Goal: Task Accomplishment & Management: Manage account settings

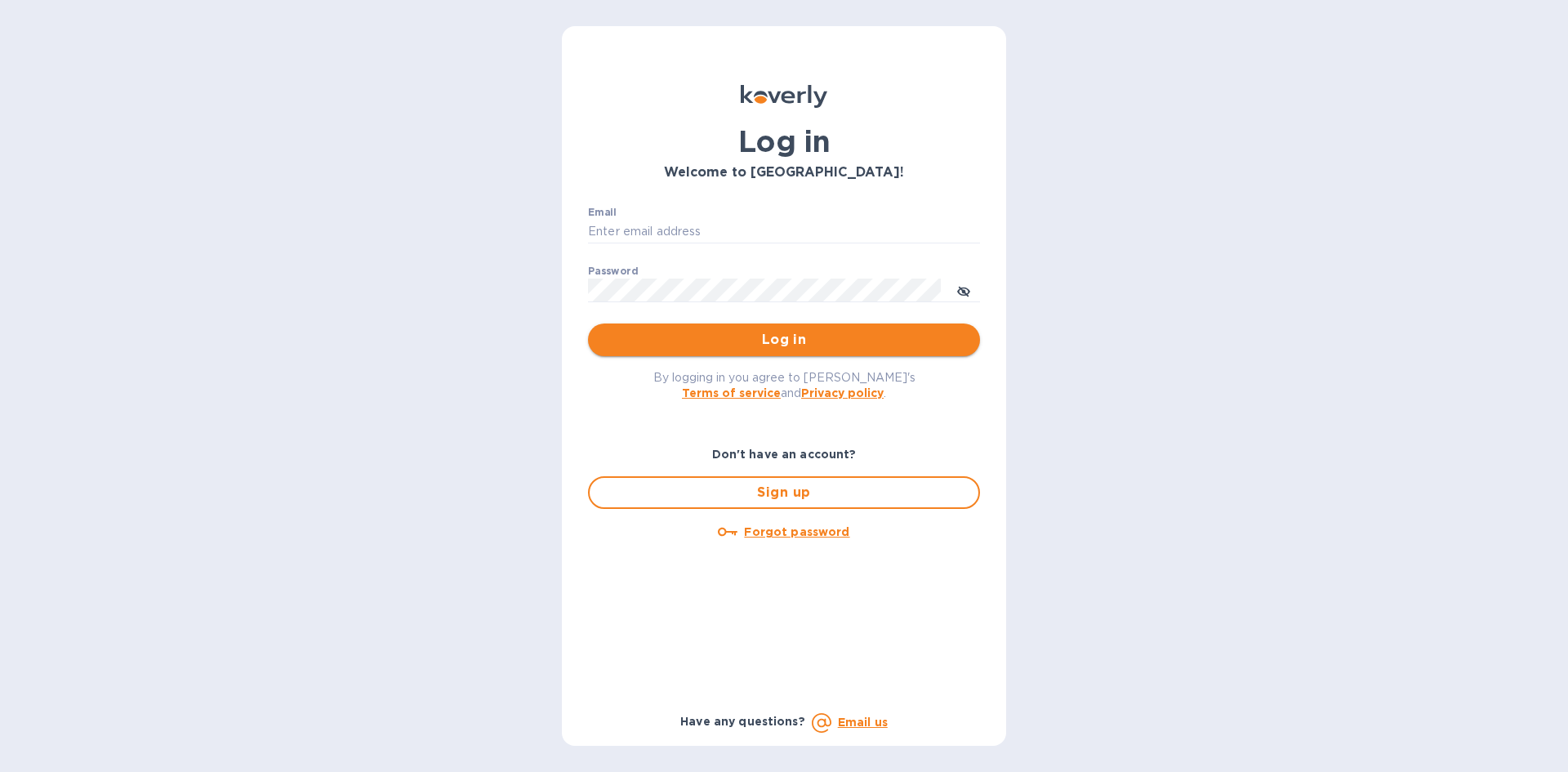
type input "[EMAIL_ADDRESS][DOMAIN_NAME]"
click at [731, 337] on span "Log in" at bounding box center [784, 340] width 366 height 20
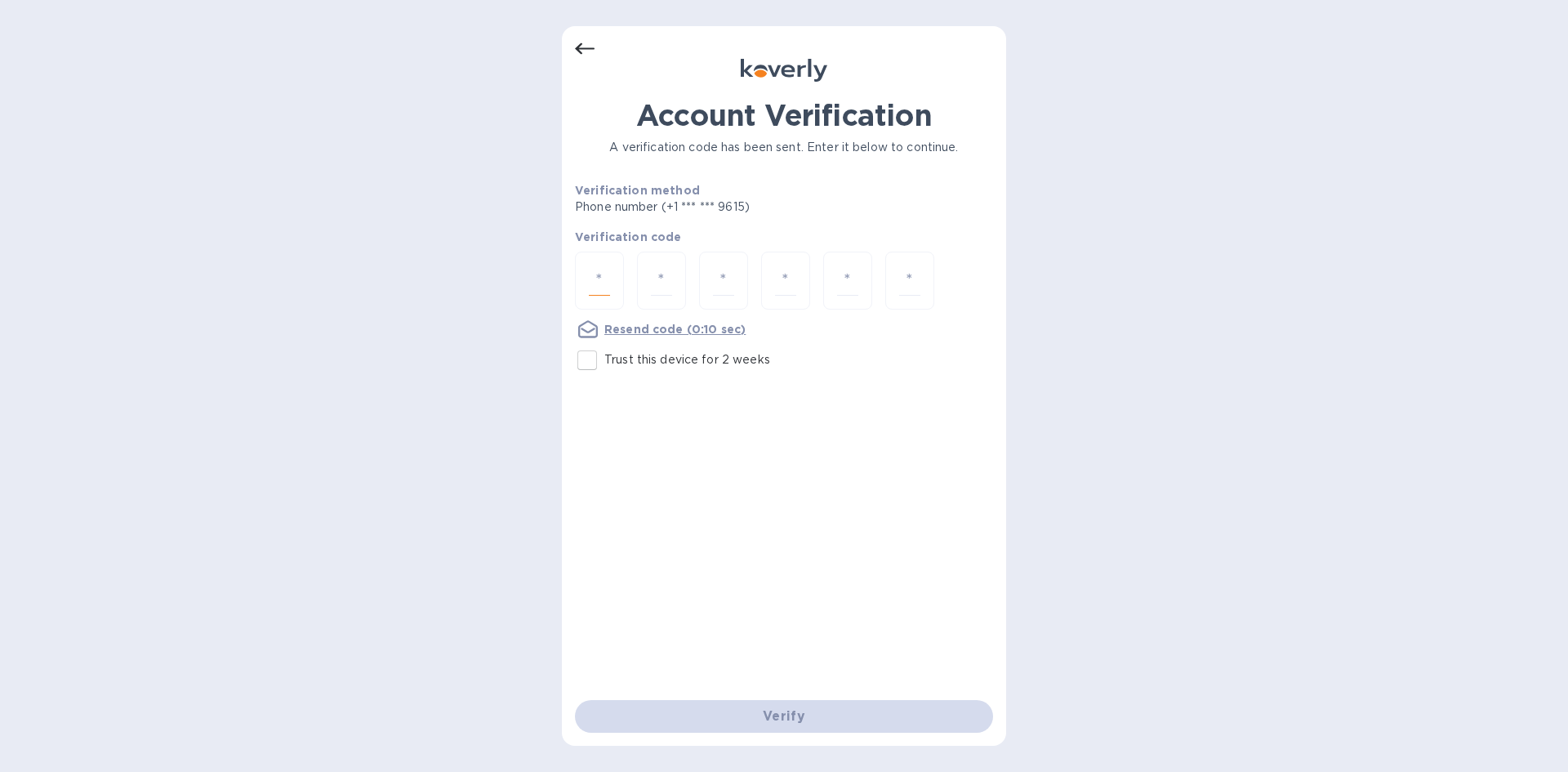
click at [606, 282] on input "number" at bounding box center [599, 280] width 21 height 30
type input "2"
type input "4"
type input "3"
type input "6"
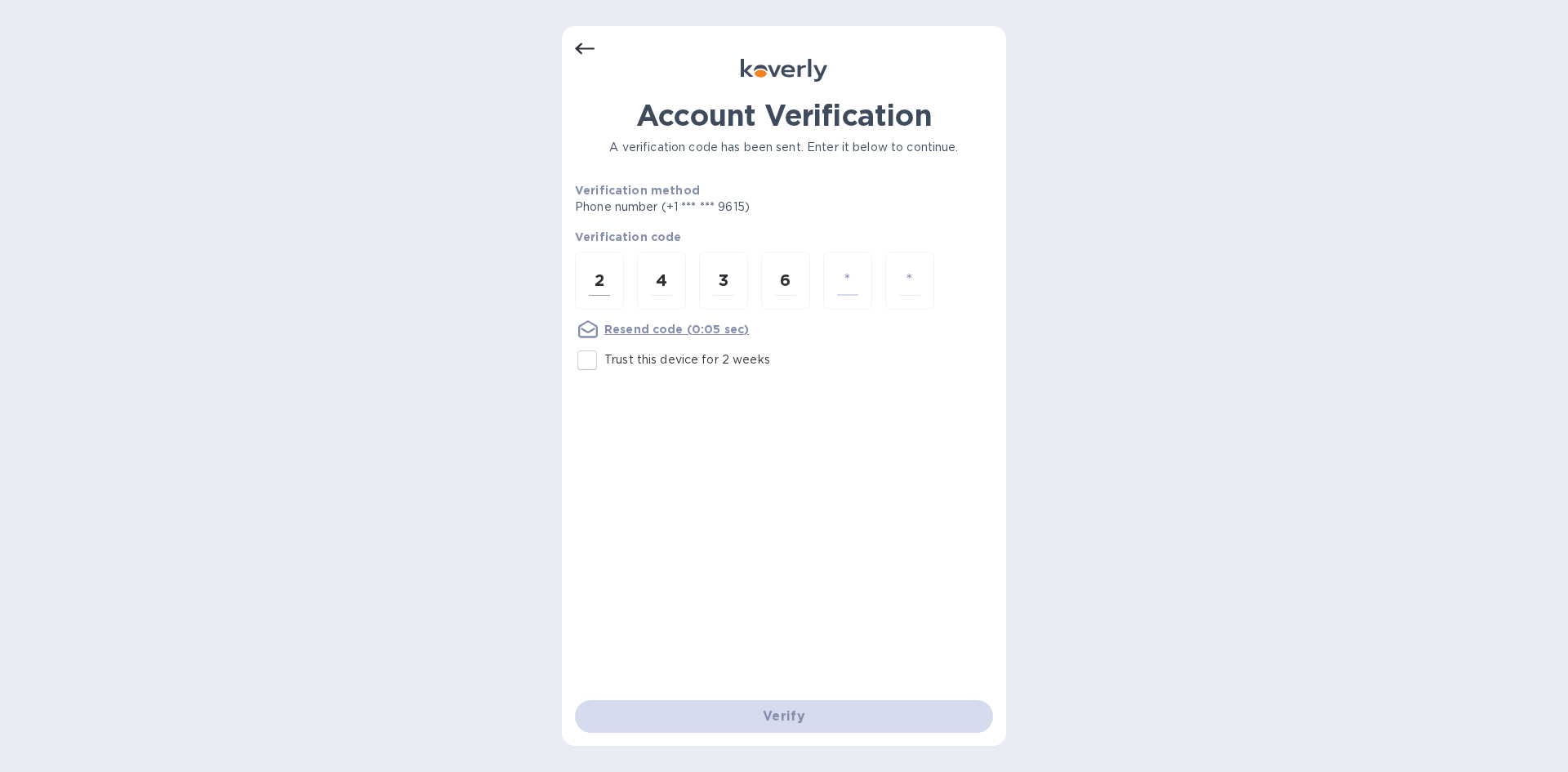
type input "4"
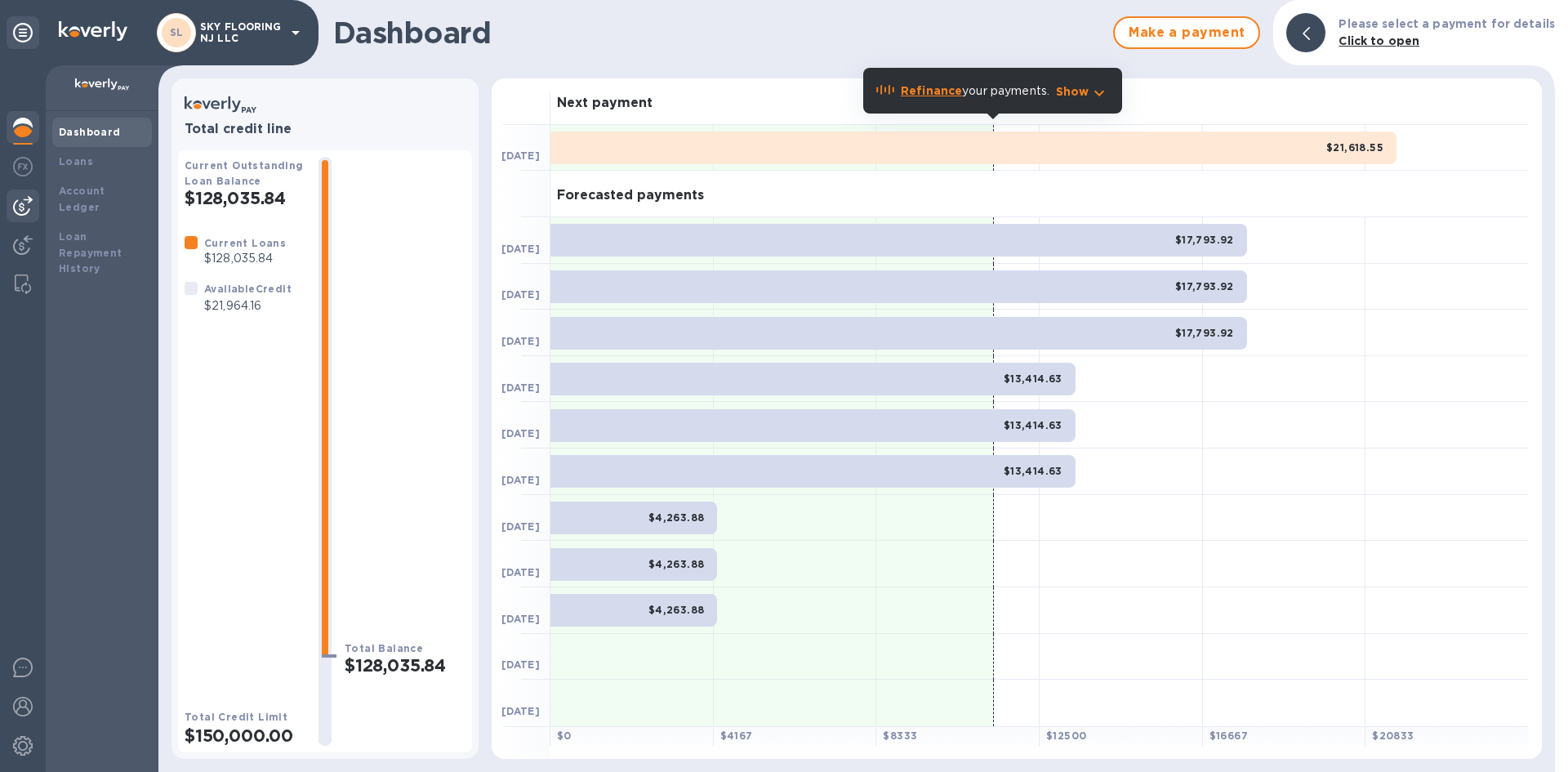
click at [30, 209] on img at bounding box center [23, 206] width 20 height 20
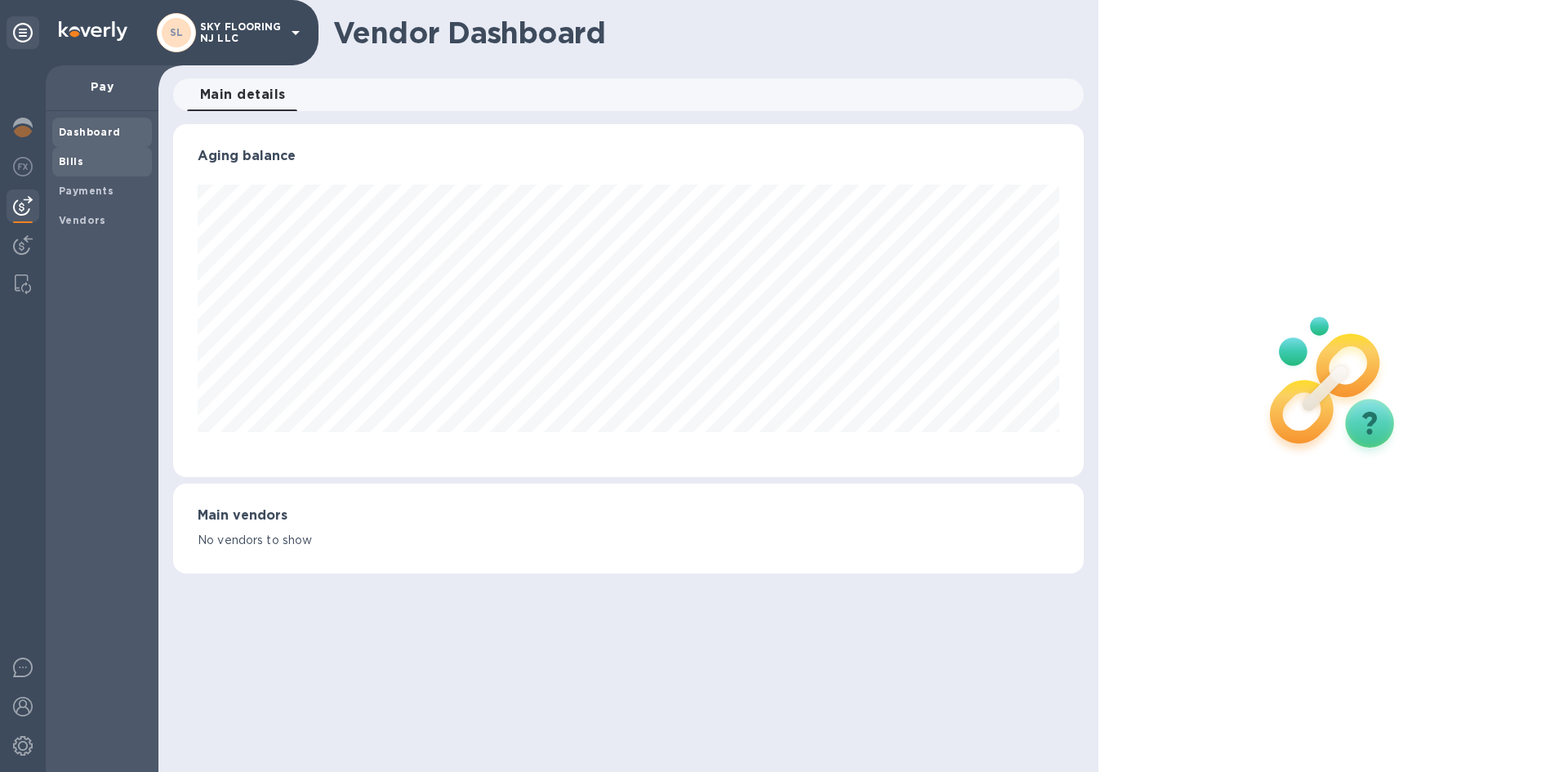
scroll to position [353, 910]
click at [73, 162] on b "Bills" at bounding box center [71, 161] width 25 height 12
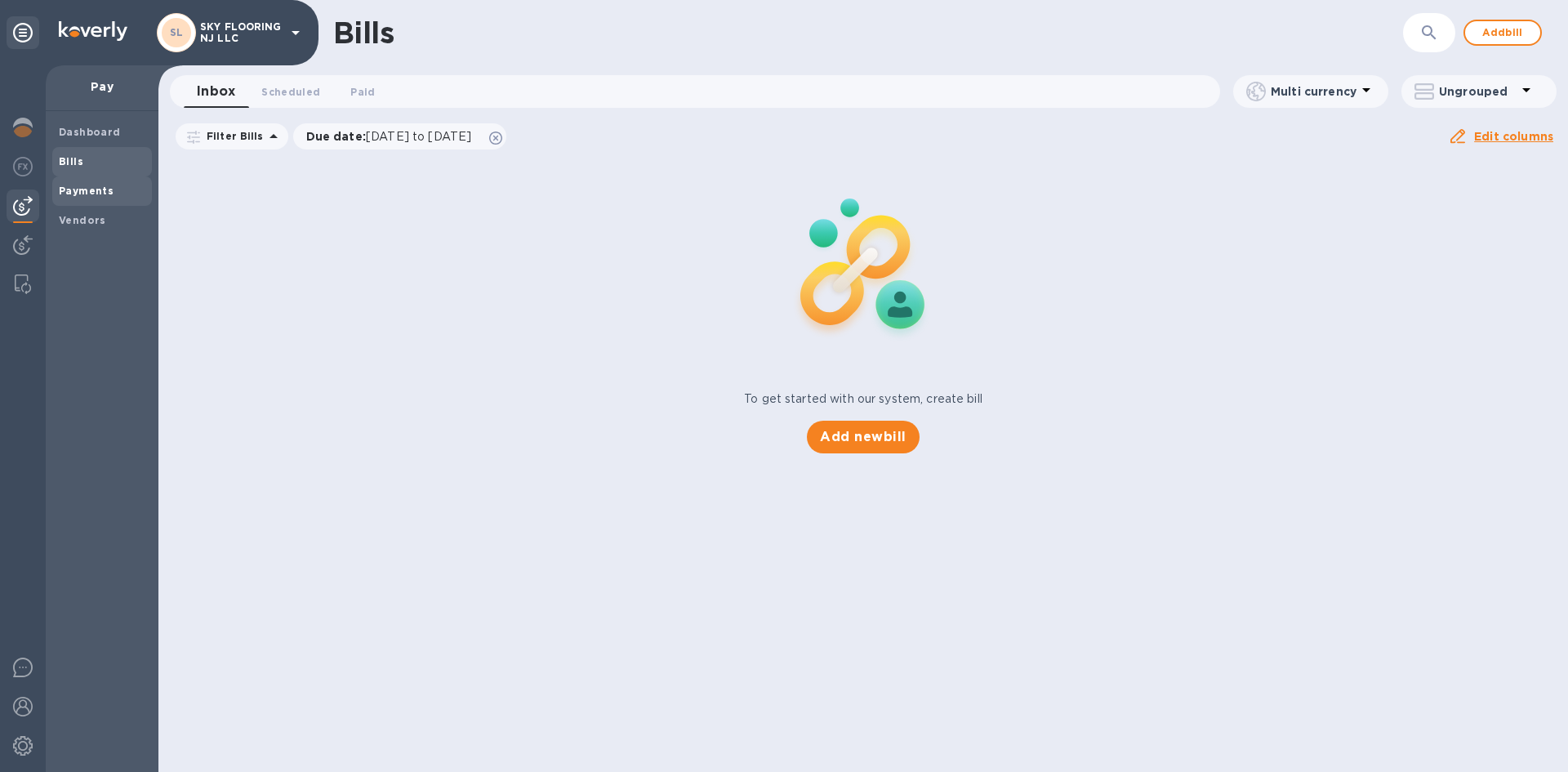
click at [86, 203] on div "Payments" at bounding box center [102, 192] width 99 height 30
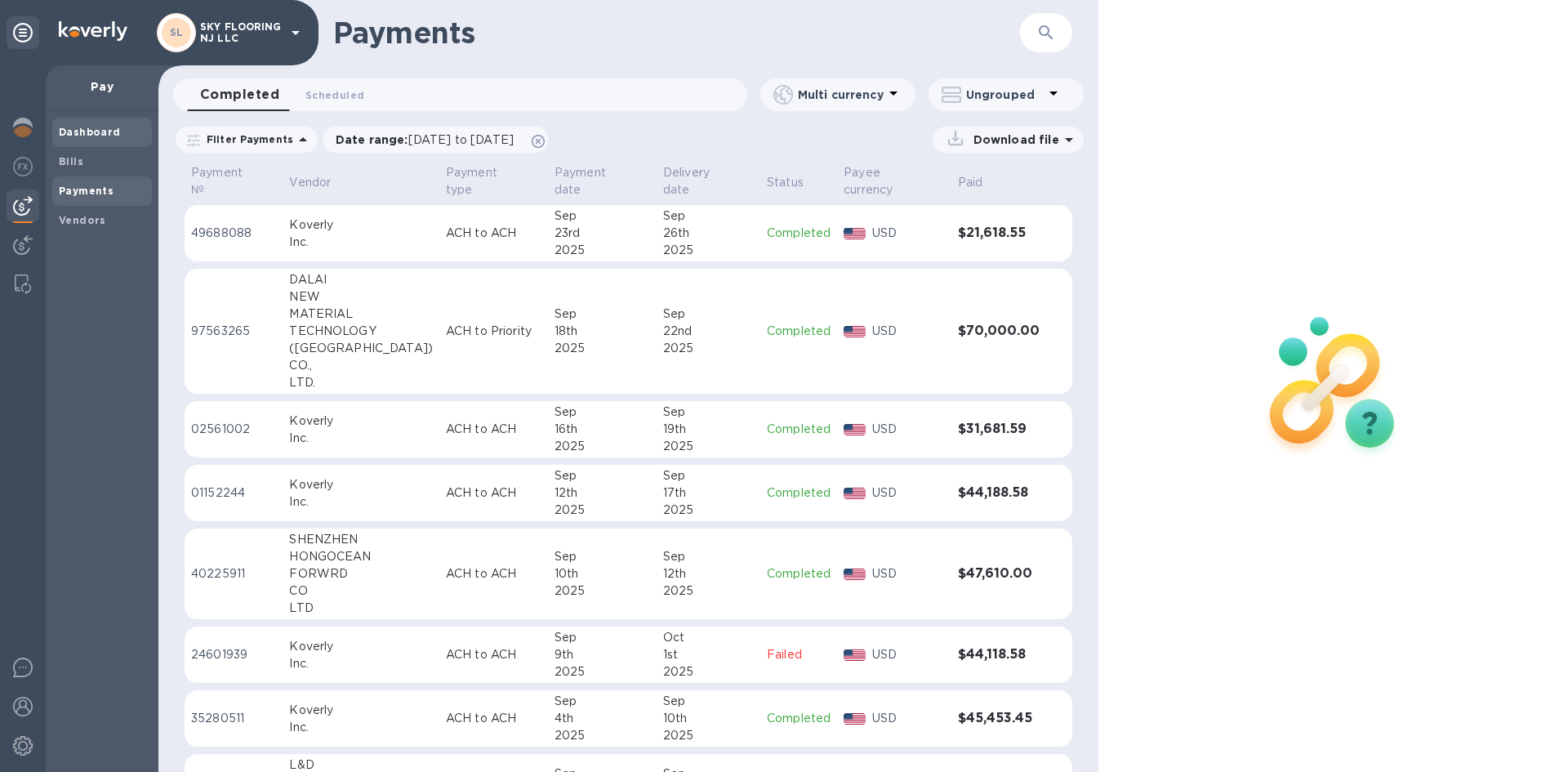
click at [82, 140] on div "Dashboard" at bounding box center [102, 132] width 99 height 30
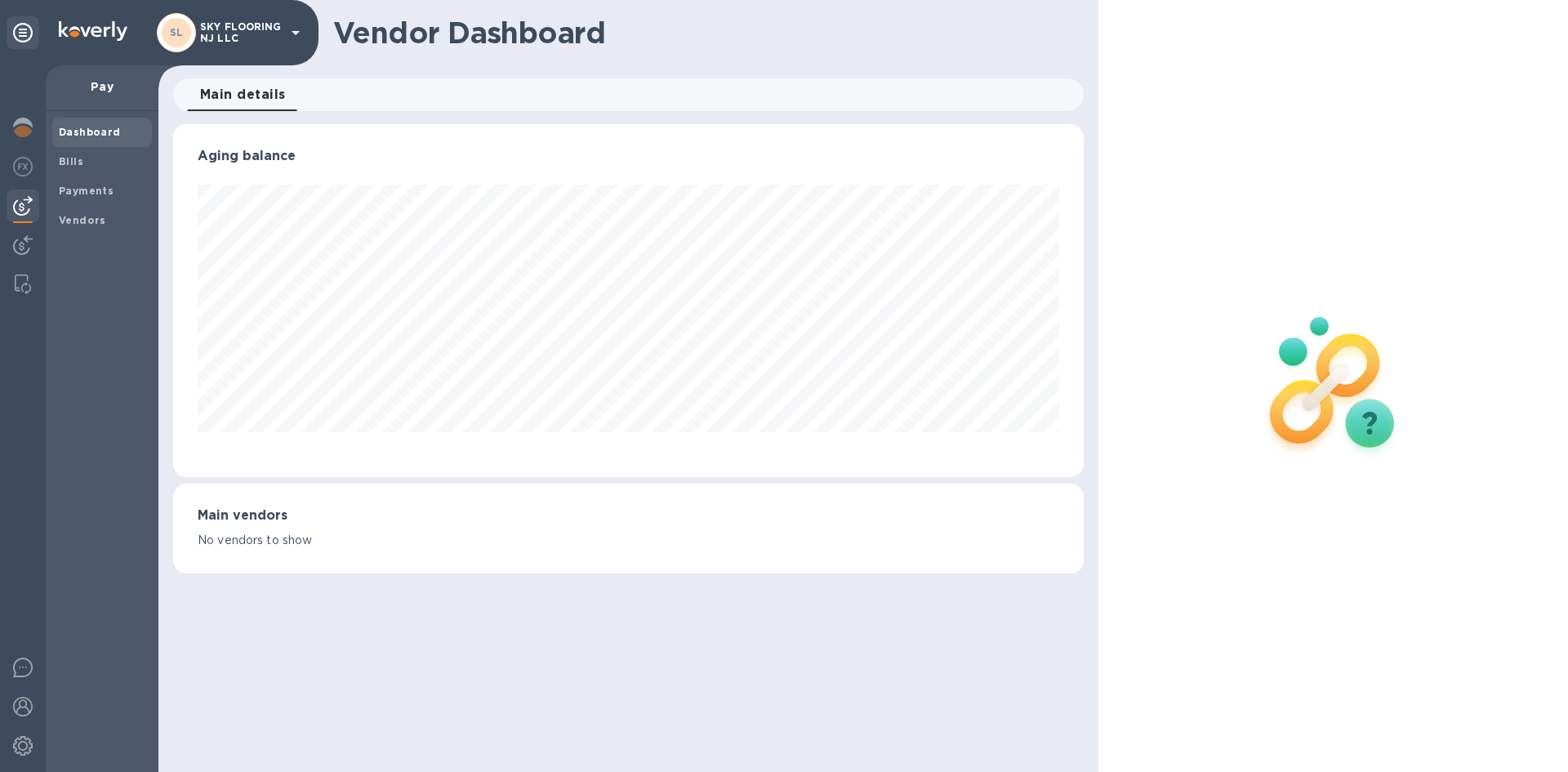
scroll to position [353, 910]
click at [27, 133] on img at bounding box center [23, 127] width 20 height 20
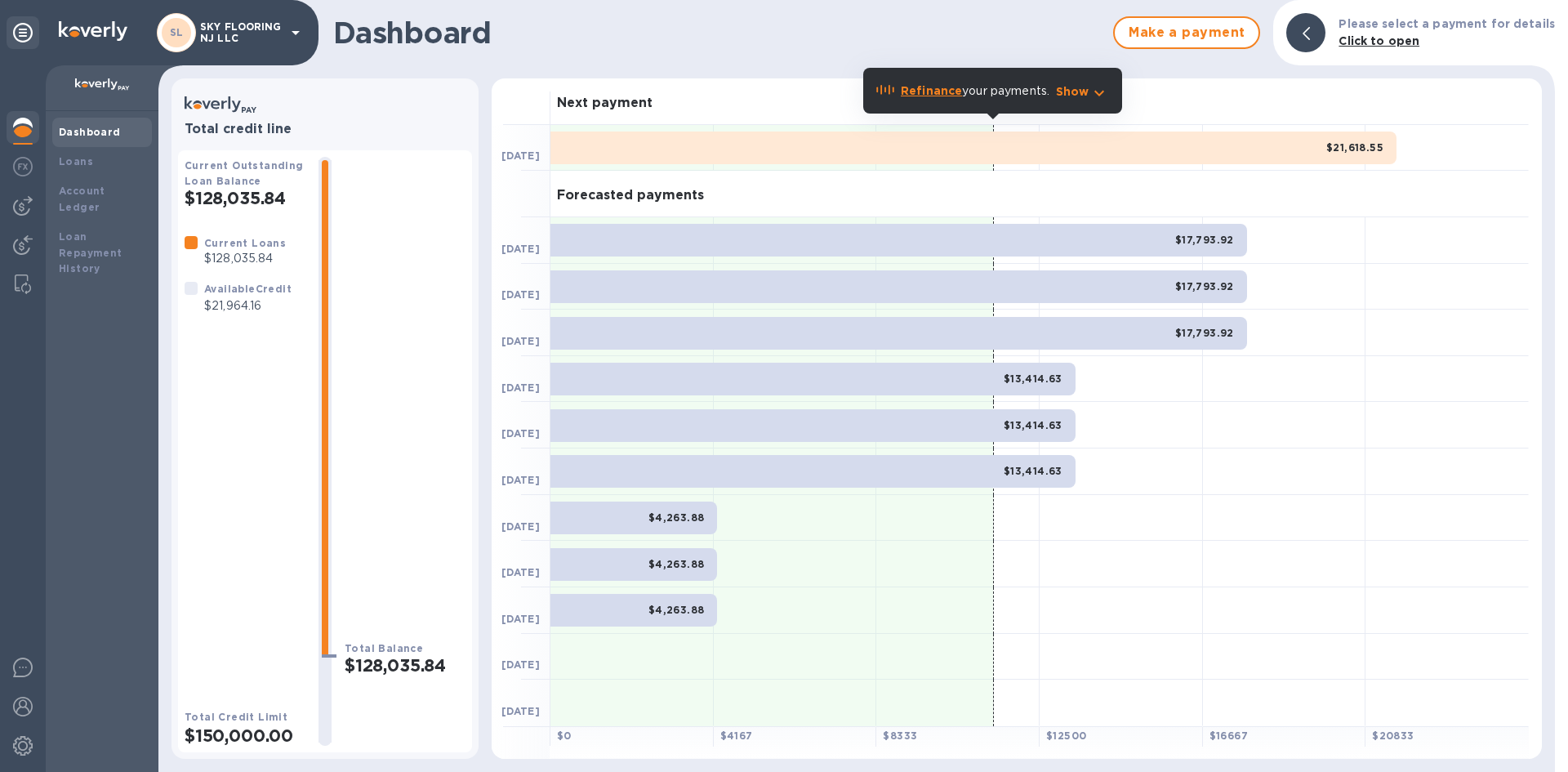
click at [729, 3] on div "Dashboard Make a payment Please select a payment for details Click to open" at bounding box center [857, 33] width 1397 height 66
click at [723, 25] on h1 "Dashboard" at bounding box center [718, 33] width 772 height 35
drag, startPoint x: 285, startPoint y: 319, endPoint x: 182, endPoint y: 303, distance: 104.2
click at [182, 303] on div "Available Credit $21,964.16" at bounding box center [237, 297] width 120 height 48
click at [256, 351] on div "Current Loans $128,035.84 Available Credit $21,964.16" at bounding box center [245, 458] width 121 height 447
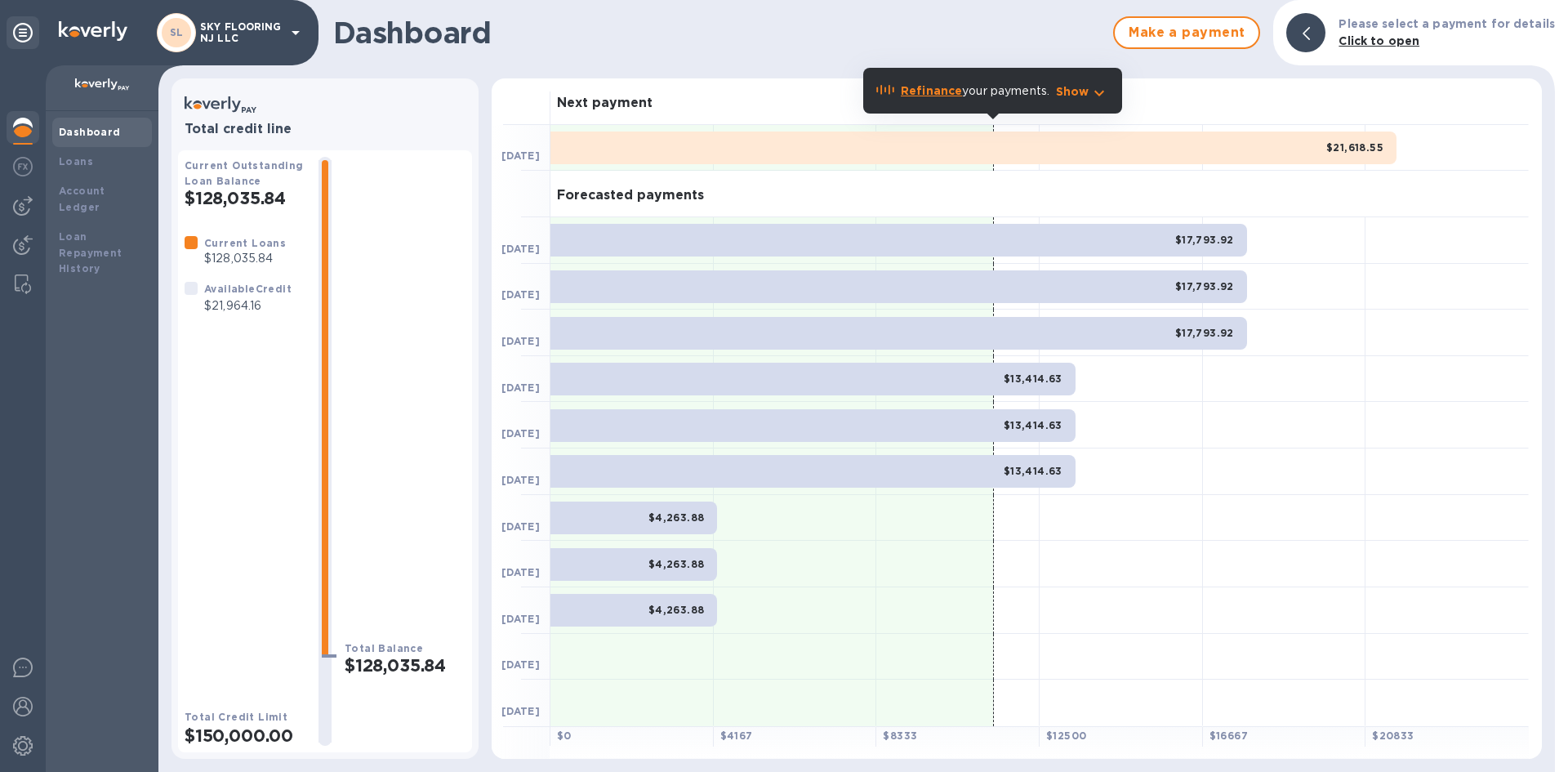
click at [256, 351] on div "Current Loans $128,035.84 Available Credit $21,964.16" at bounding box center [245, 458] width 121 height 447
click at [30, 209] on img at bounding box center [23, 206] width 20 height 20
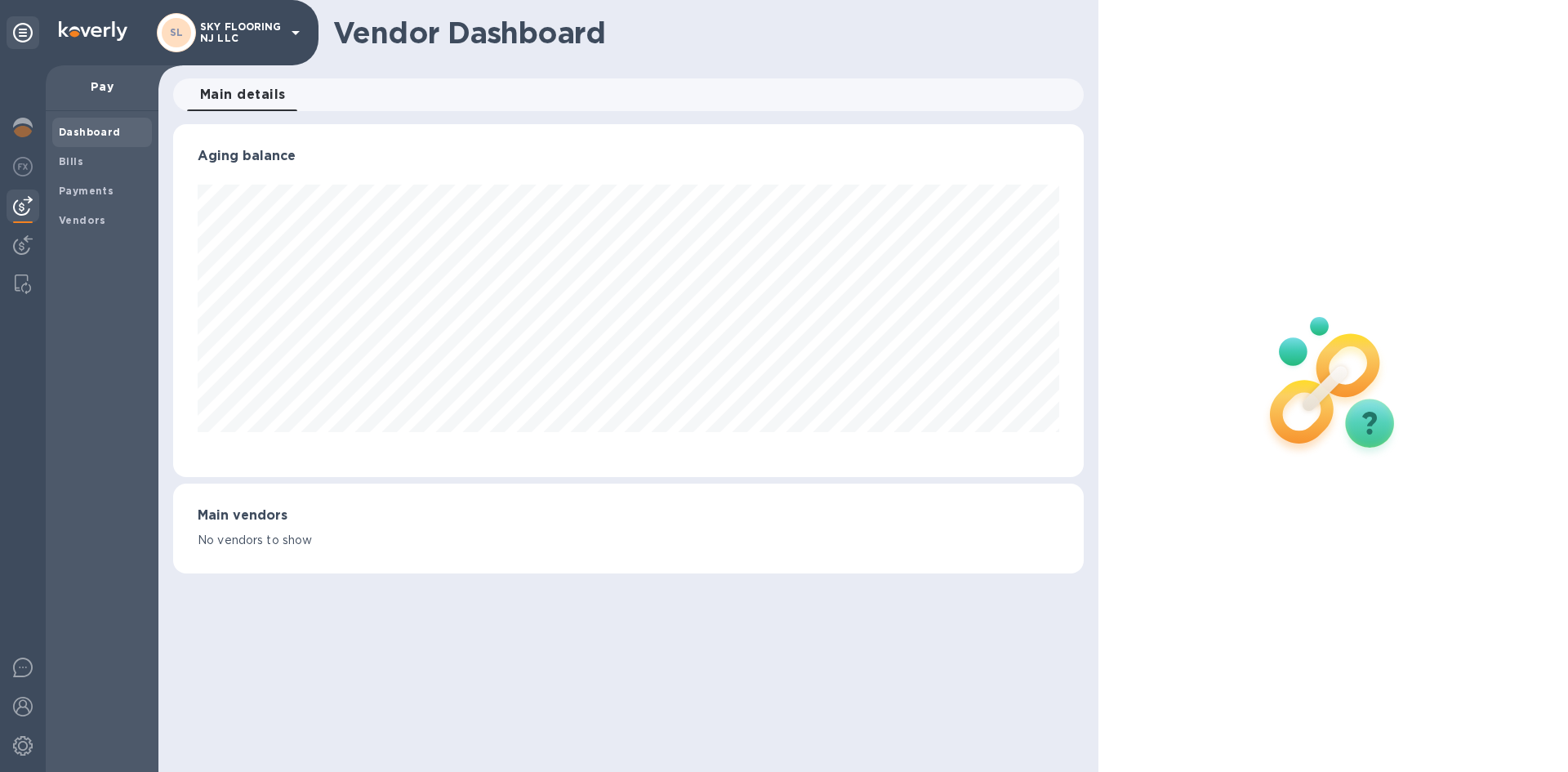
scroll to position [353, 910]
click at [80, 186] on b "Payments" at bounding box center [85, 191] width 55 height 12
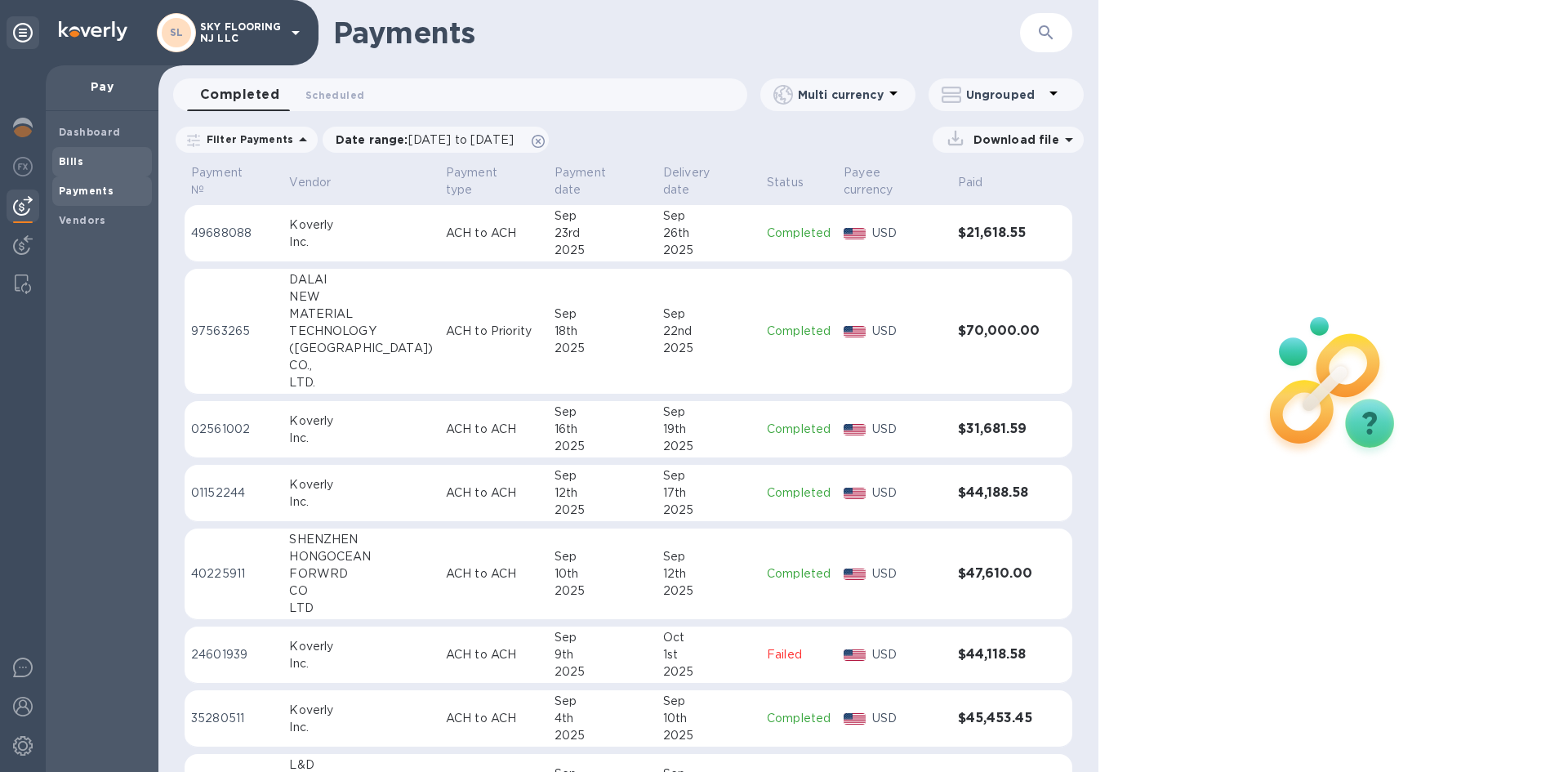
click at [76, 167] on b "Bills" at bounding box center [71, 161] width 25 height 12
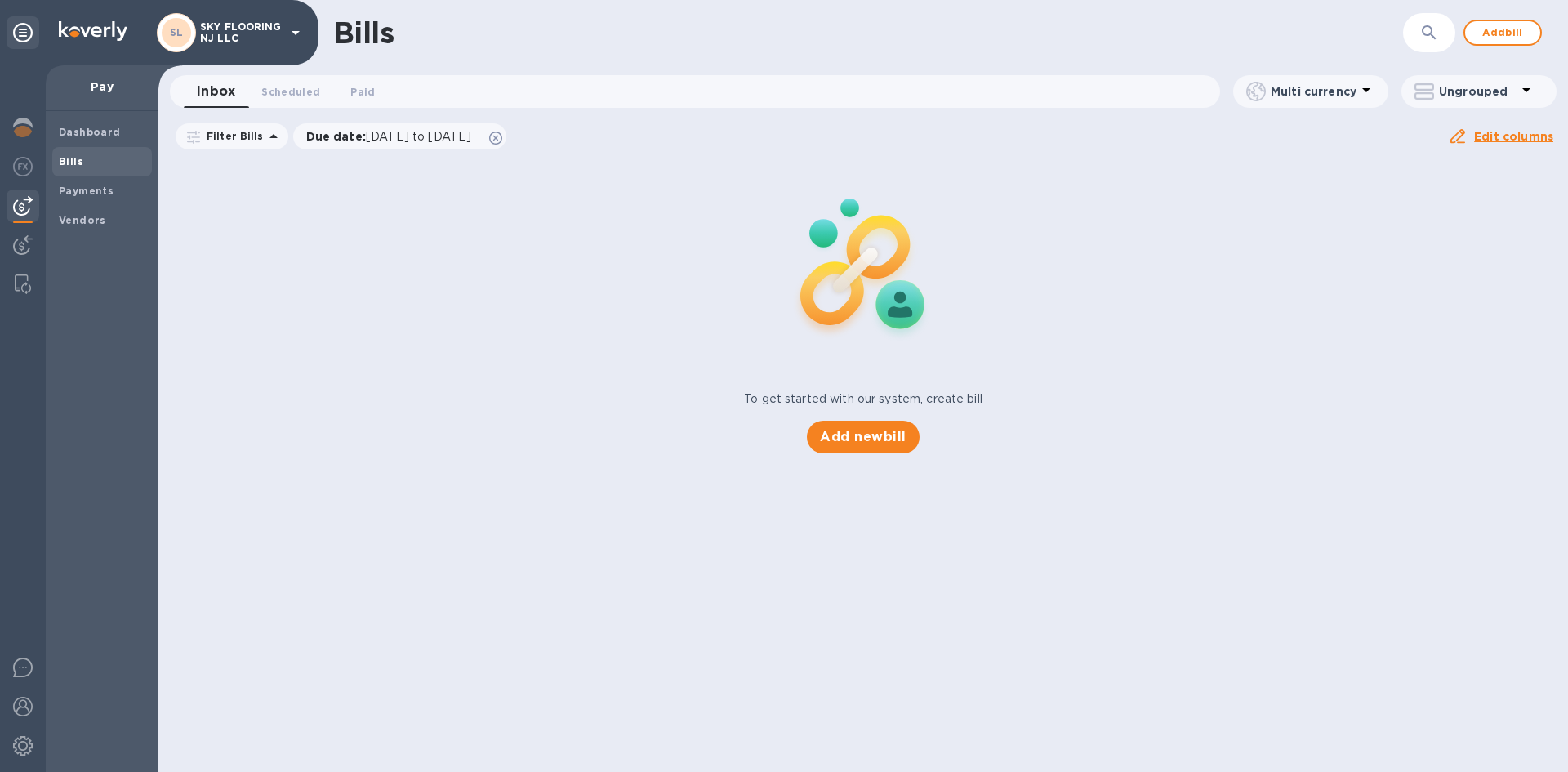
click at [893, 456] on div "Add new bill" at bounding box center [863, 437] width 125 height 46
click at [893, 447] on button "Add new bill" at bounding box center [862, 436] width 112 height 33
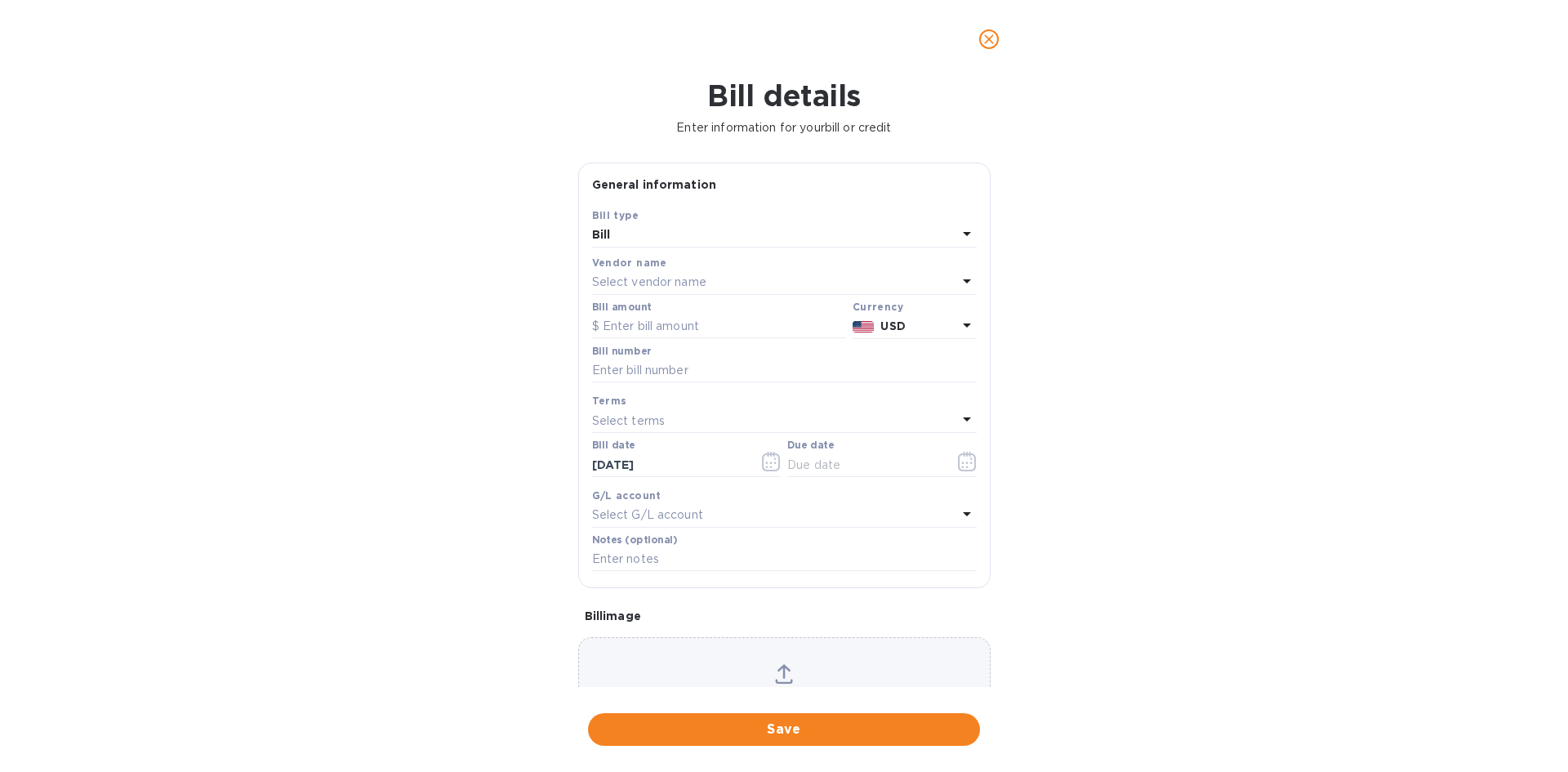
click at [684, 288] on p "Select vendor name" at bounding box center [649, 281] width 114 height 17
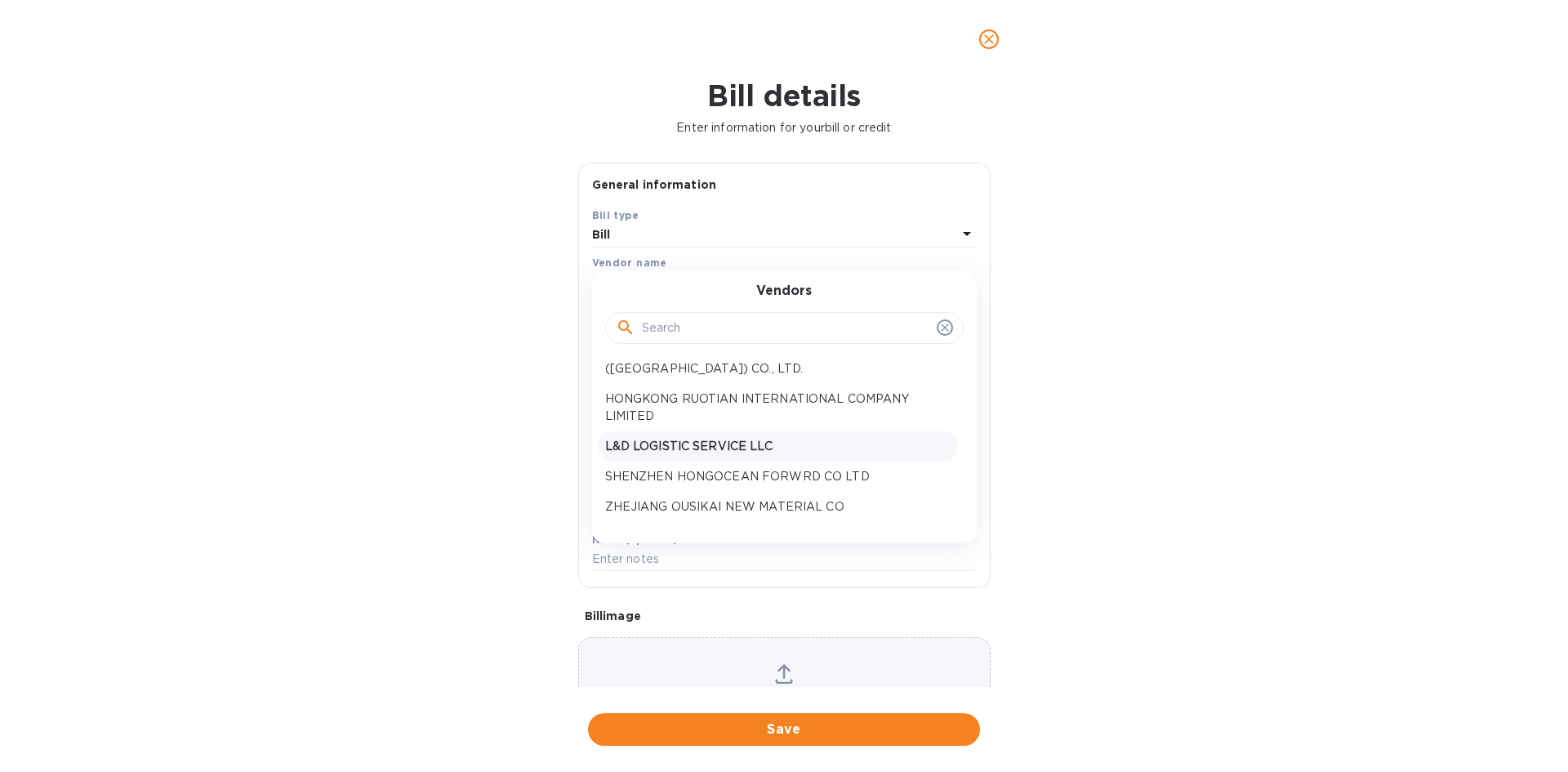
scroll to position [81, 0]
click at [733, 442] on p "SHENZHEN HONGOCEAN FORWRD CO LTD" at bounding box center [778, 448] width 346 height 17
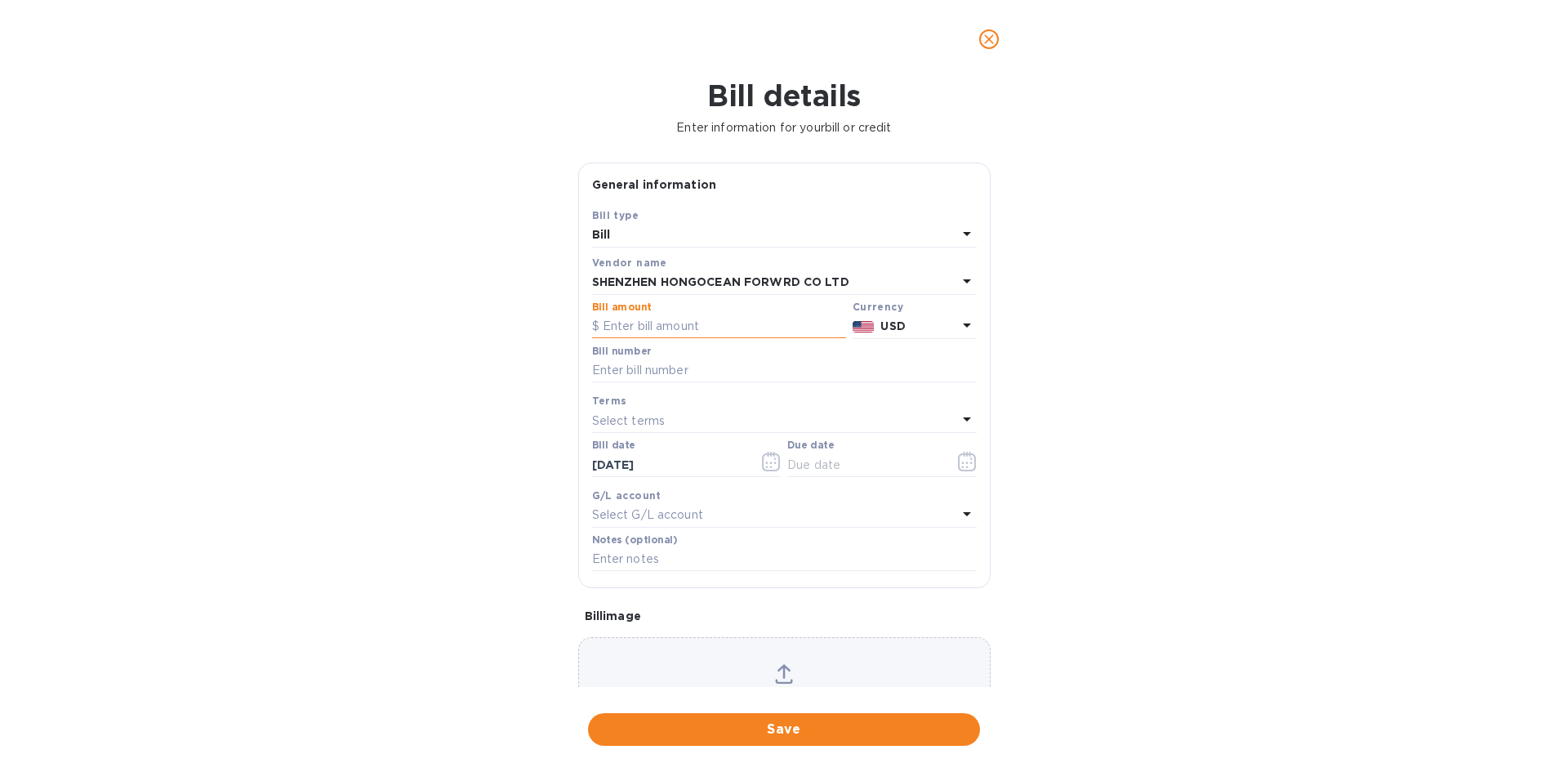
click at [649, 330] on input "text" at bounding box center [719, 326] width 254 height 25
type input "21,000"
click at [644, 373] on input "text" at bounding box center [784, 371] width 385 height 25
paste input "HO250805004 HO250805005"
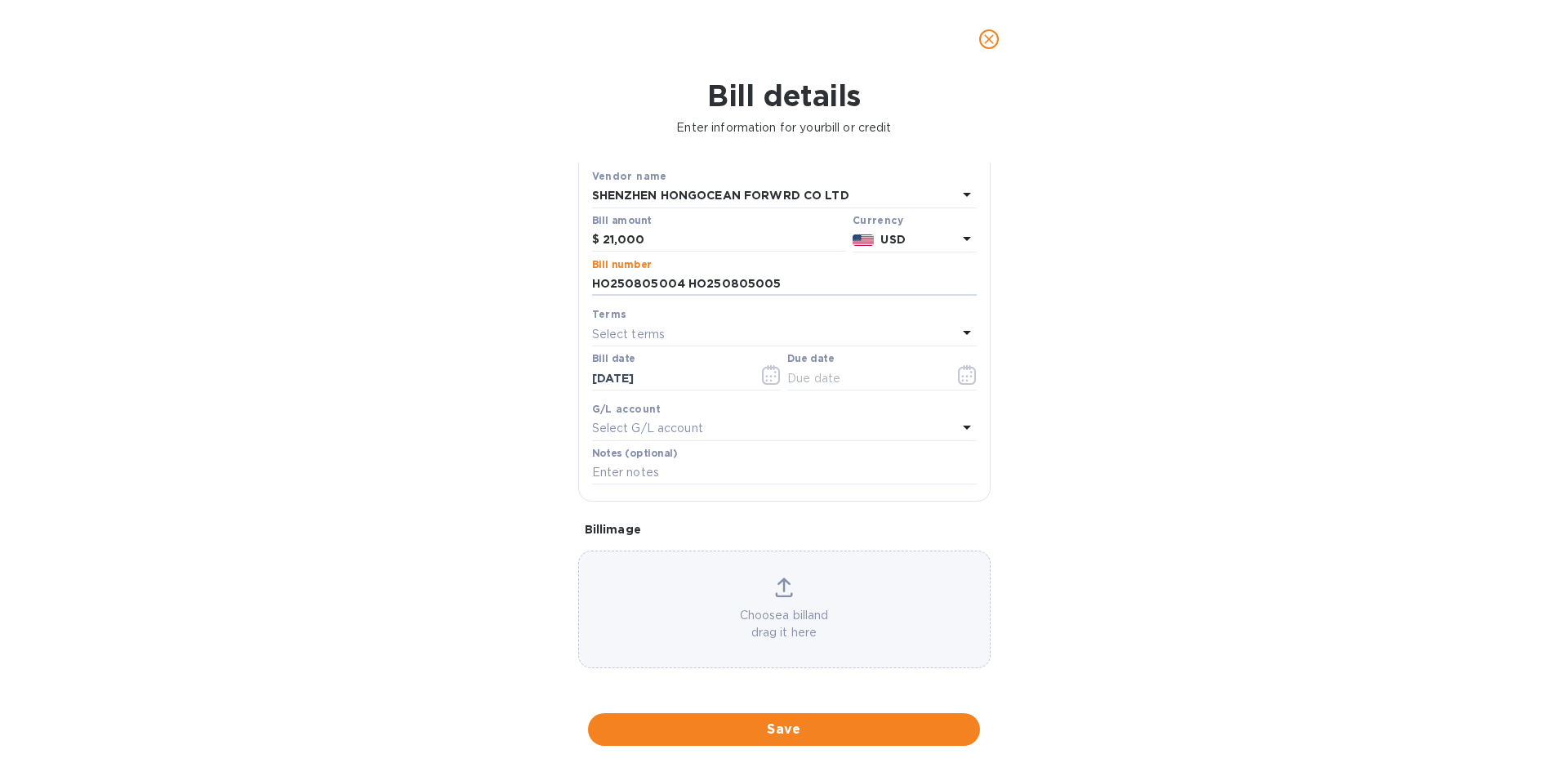
scroll to position [87, 0]
type input "HO250805004 HO250805005"
click at [732, 723] on span "Save" at bounding box center [784, 729] width 366 height 20
click at [907, 378] on input "text" at bounding box center [863, 377] width 154 height 25
click at [958, 379] on icon "button" at bounding box center [967, 375] width 19 height 20
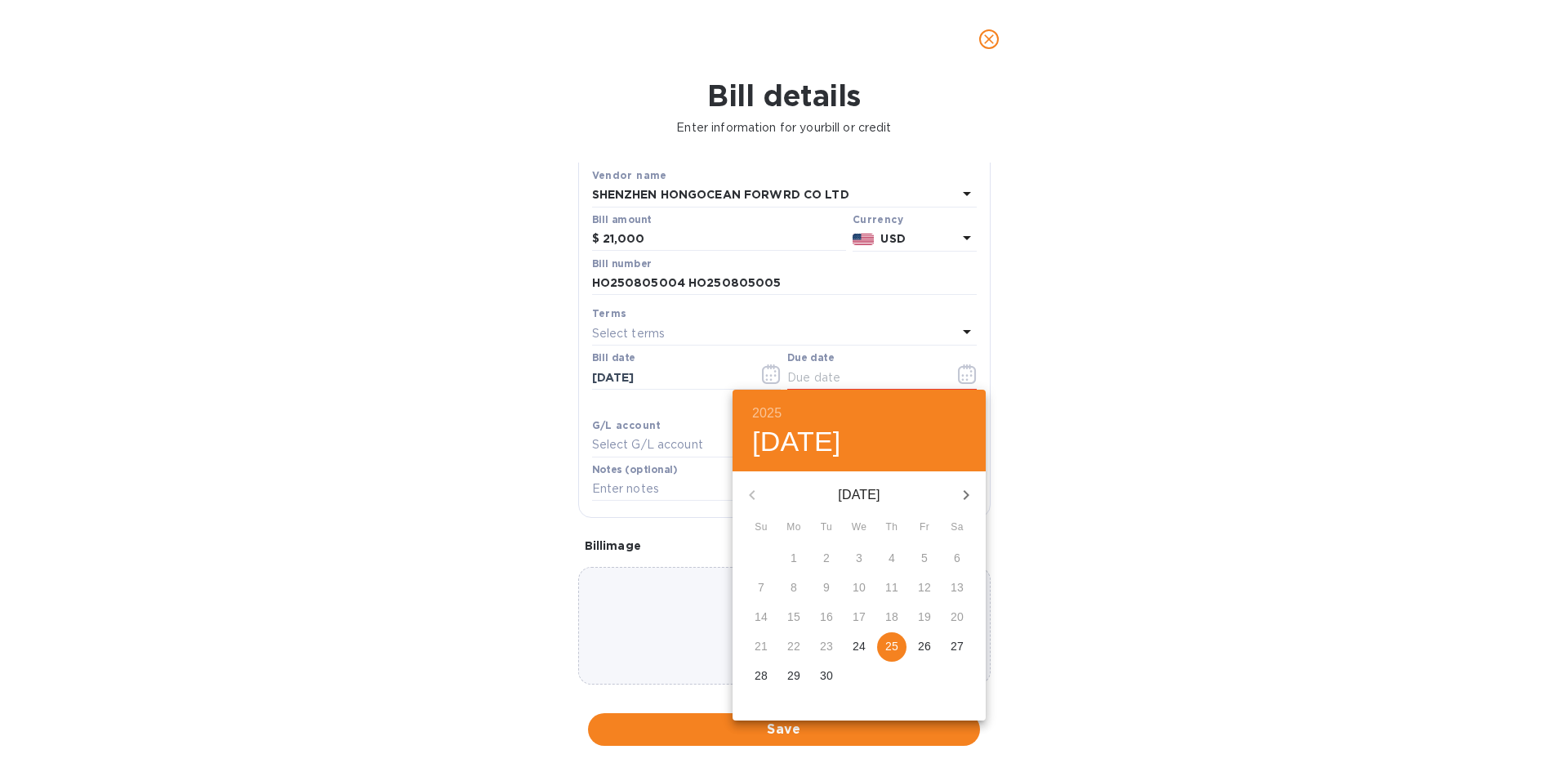
click at [890, 658] on button "25" at bounding box center [892, 647] width 30 height 30
type input "09/25/2025"
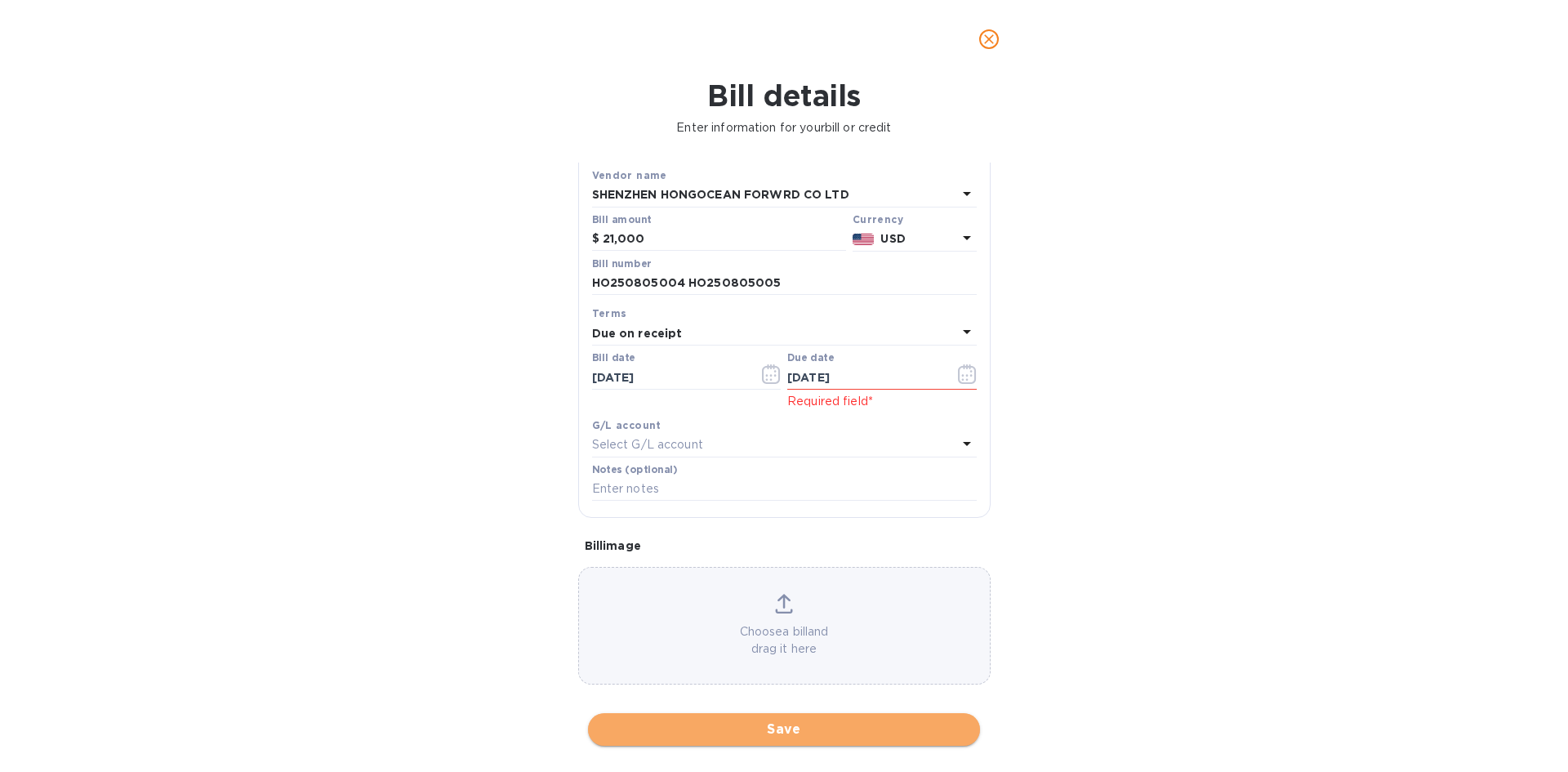
click at [858, 718] on button "Save" at bounding box center [784, 729] width 392 height 33
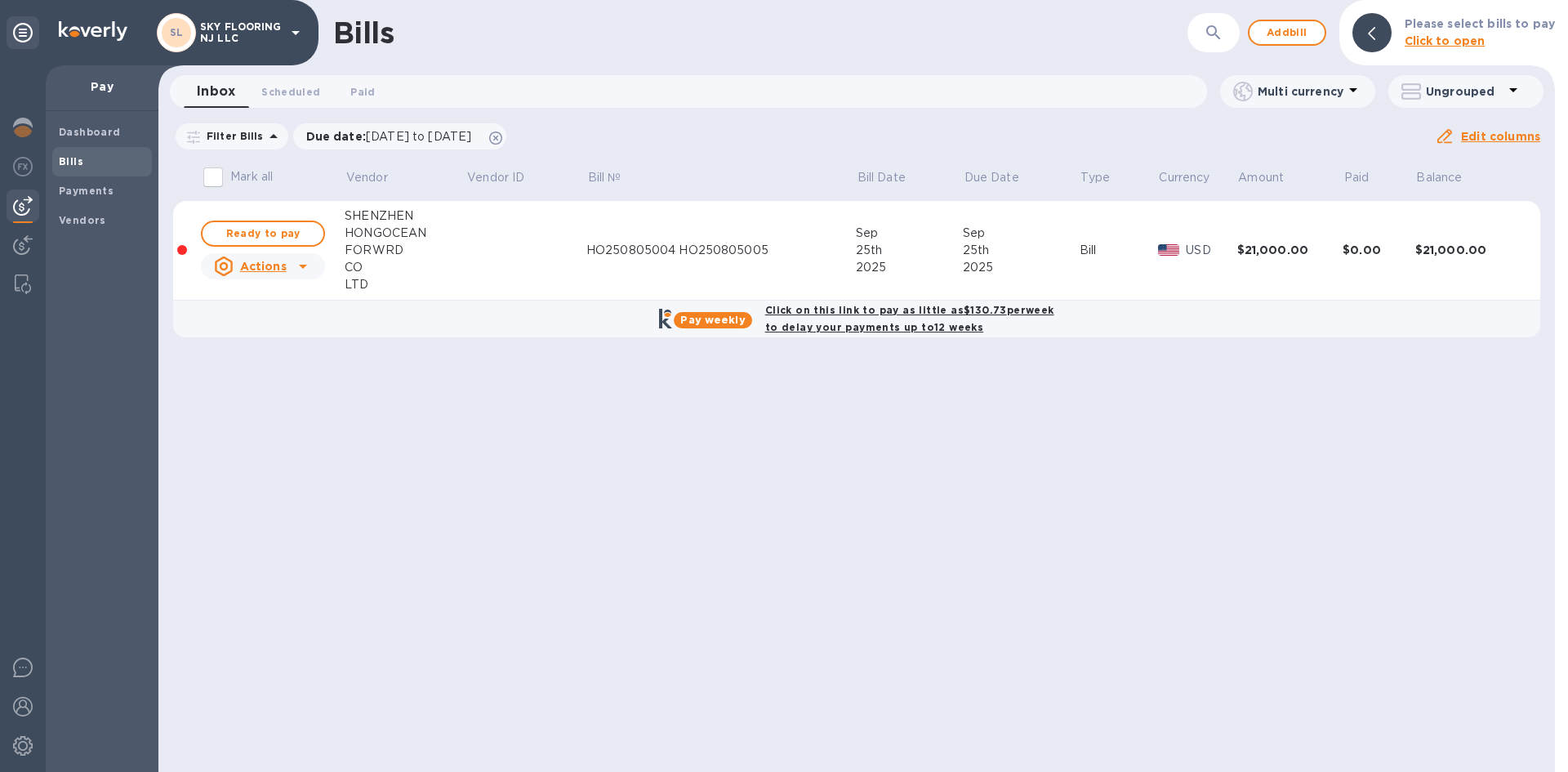
click at [824, 313] on b "Click on this link to pay as little as $130.73 per week to delay your payments …" at bounding box center [909, 319] width 289 height 30
click at [847, 328] on b "Click on this link to pay as little as $130.73 per week to delay your payments …" at bounding box center [909, 319] width 289 height 30
checkbox input "true"
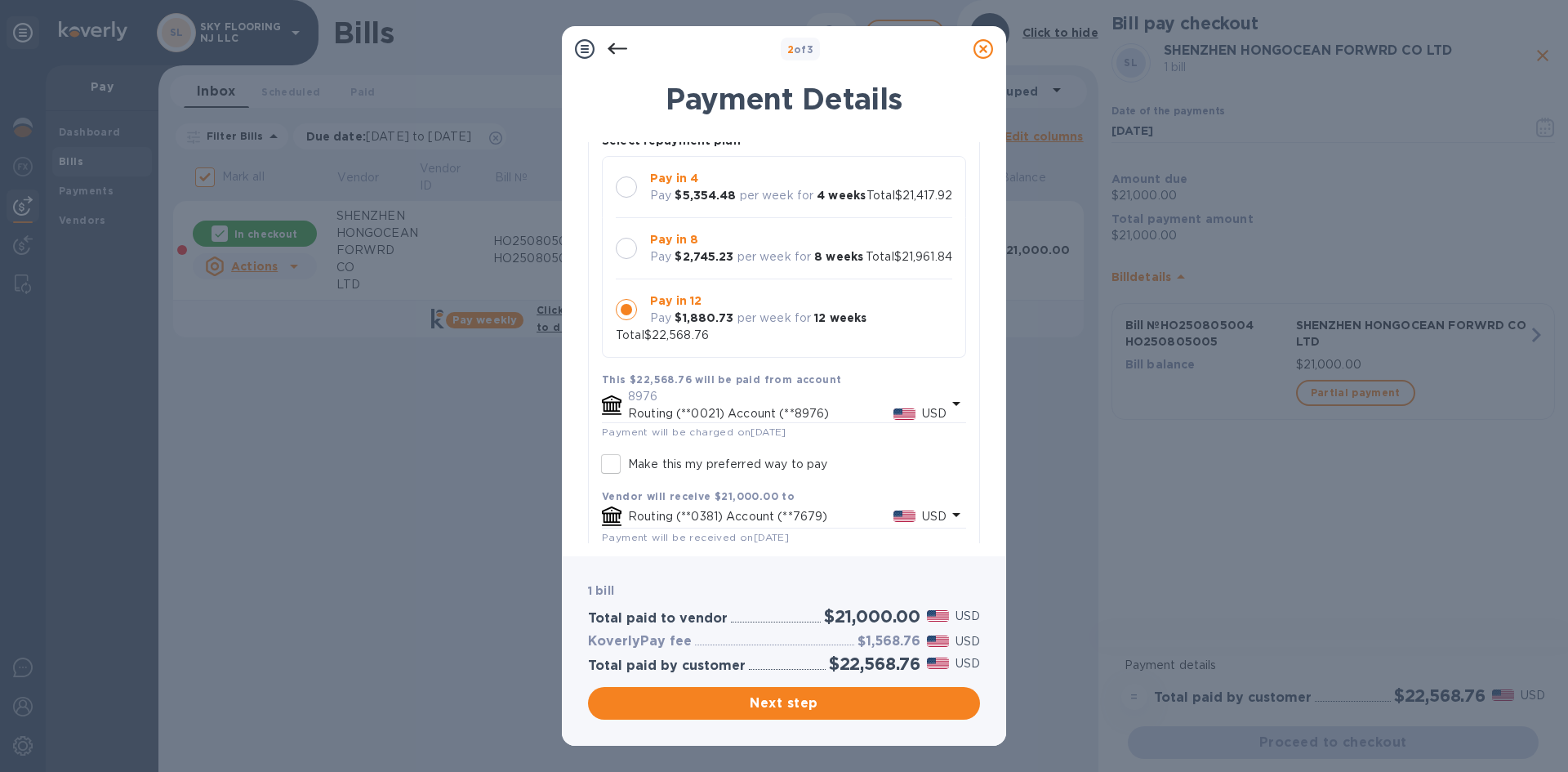
scroll to position [58, 0]
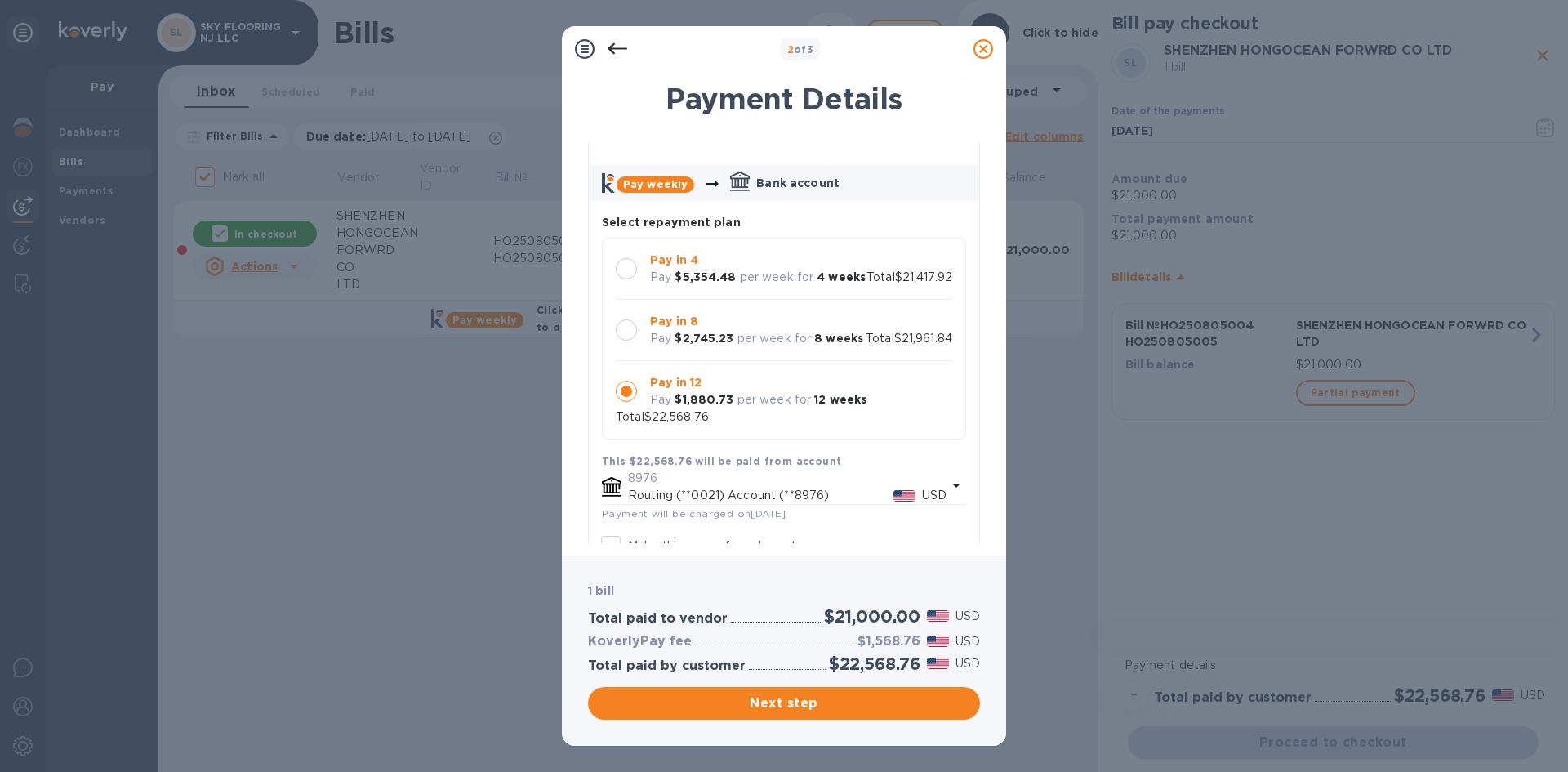
click at [865, 347] on p "Total $21,961.84" at bounding box center [908, 338] width 86 height 17
drag, startPoint x: 886, startPoint y: 639, endPoint x: 905, endPoint y: 636, distance: 19.2
click at [905, 636] on h3 "$961.84" at bounding box center [894, 642] width 53 height 16
click at [627, 401] on div at bounding box center [626, 390] width 21 height 21
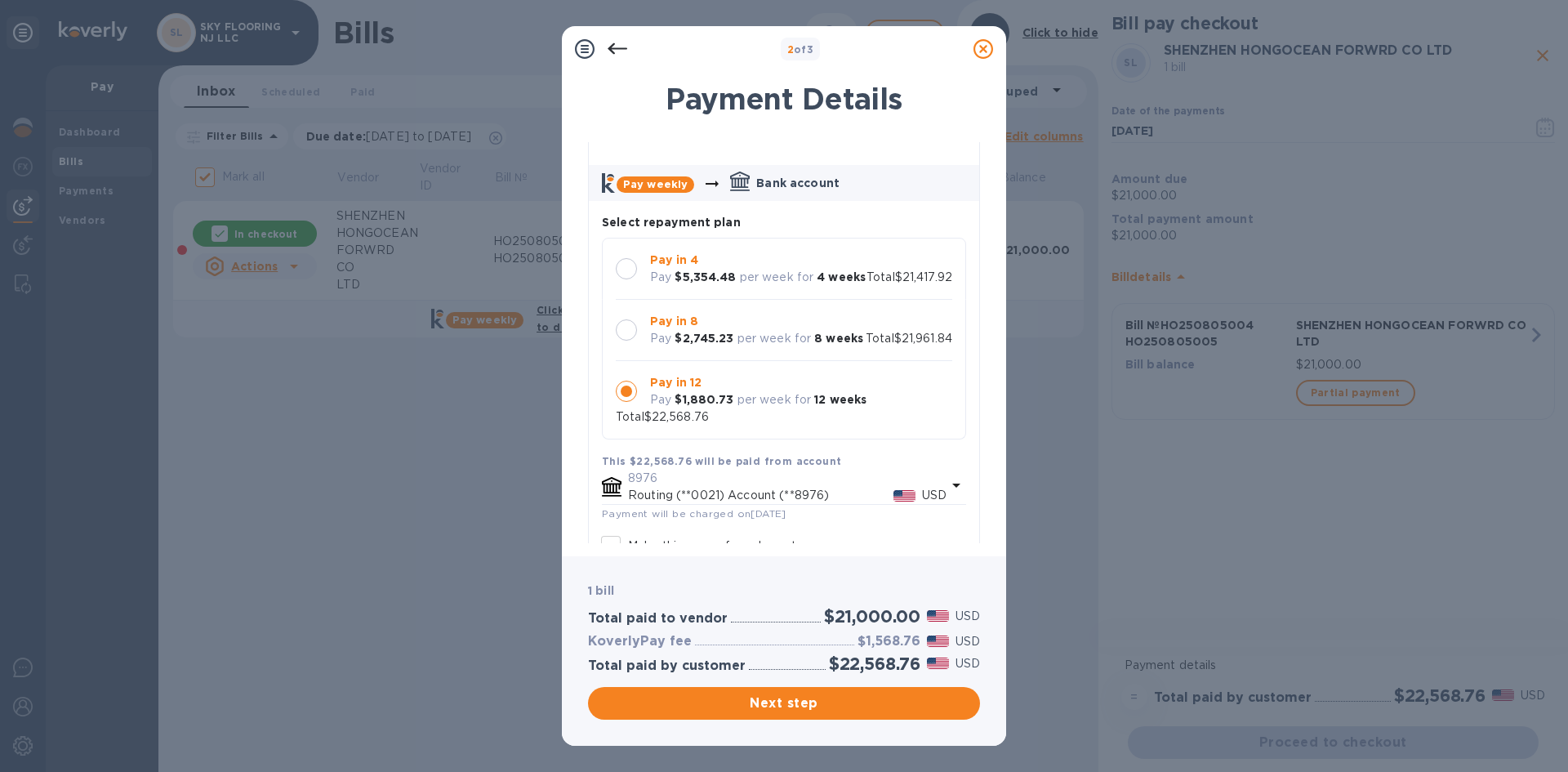
scroll to position [16, 0]
drag, startPoint x: 866, startPoint y: 646, endPoint x: 913, endPoint y: 647, distance: 47.0
click at [913, 647] on h3 "$1,568.76" at bounding box center [888, 642] width 63 height 16
click at [622, 341] on div at bounding box center [626, 329] width 21 height 21
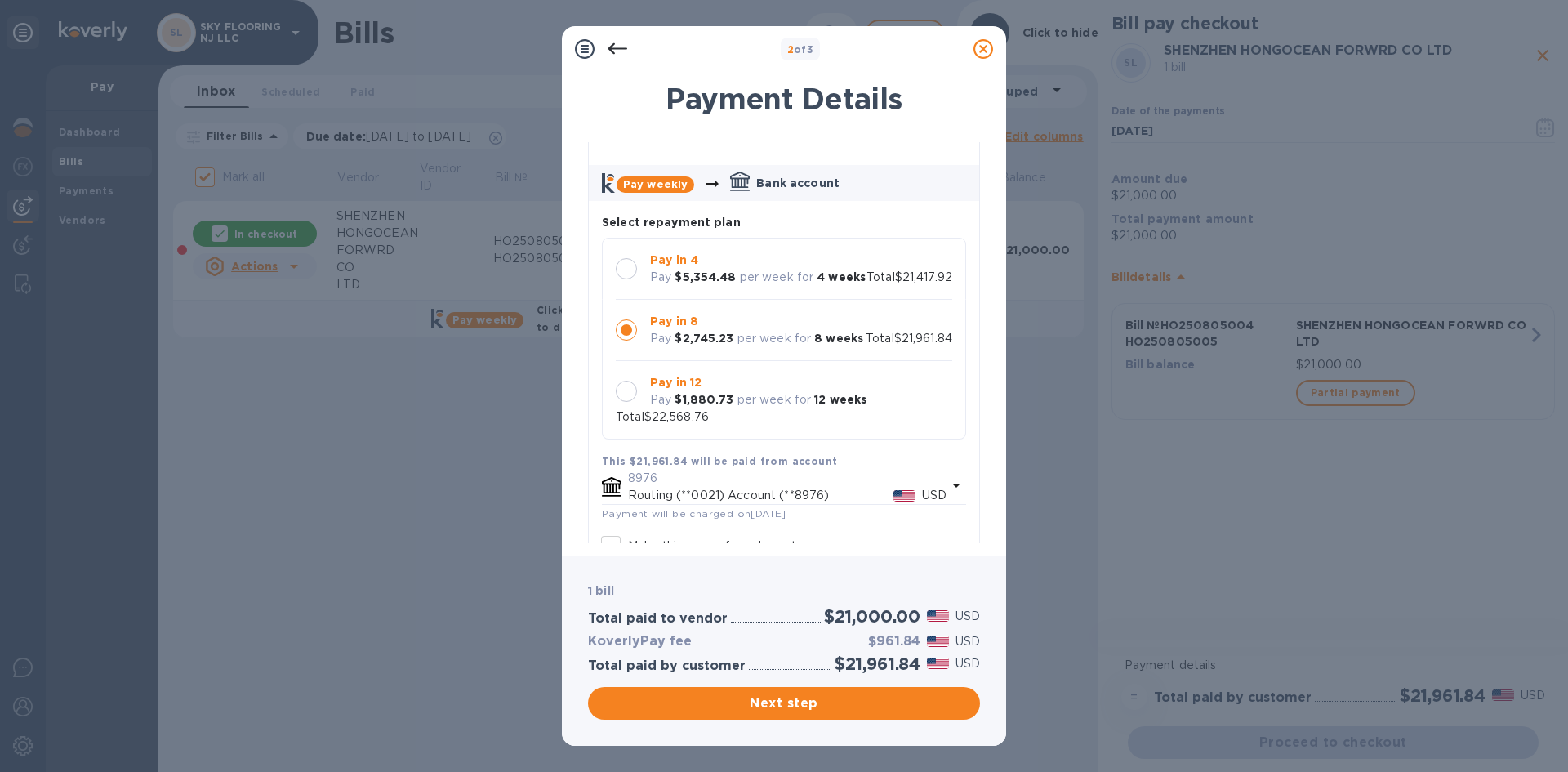
scroll to position [0, 0]
click at [764, 704] on span "Next step" at bounding box center [784, 703] width 366 height 20
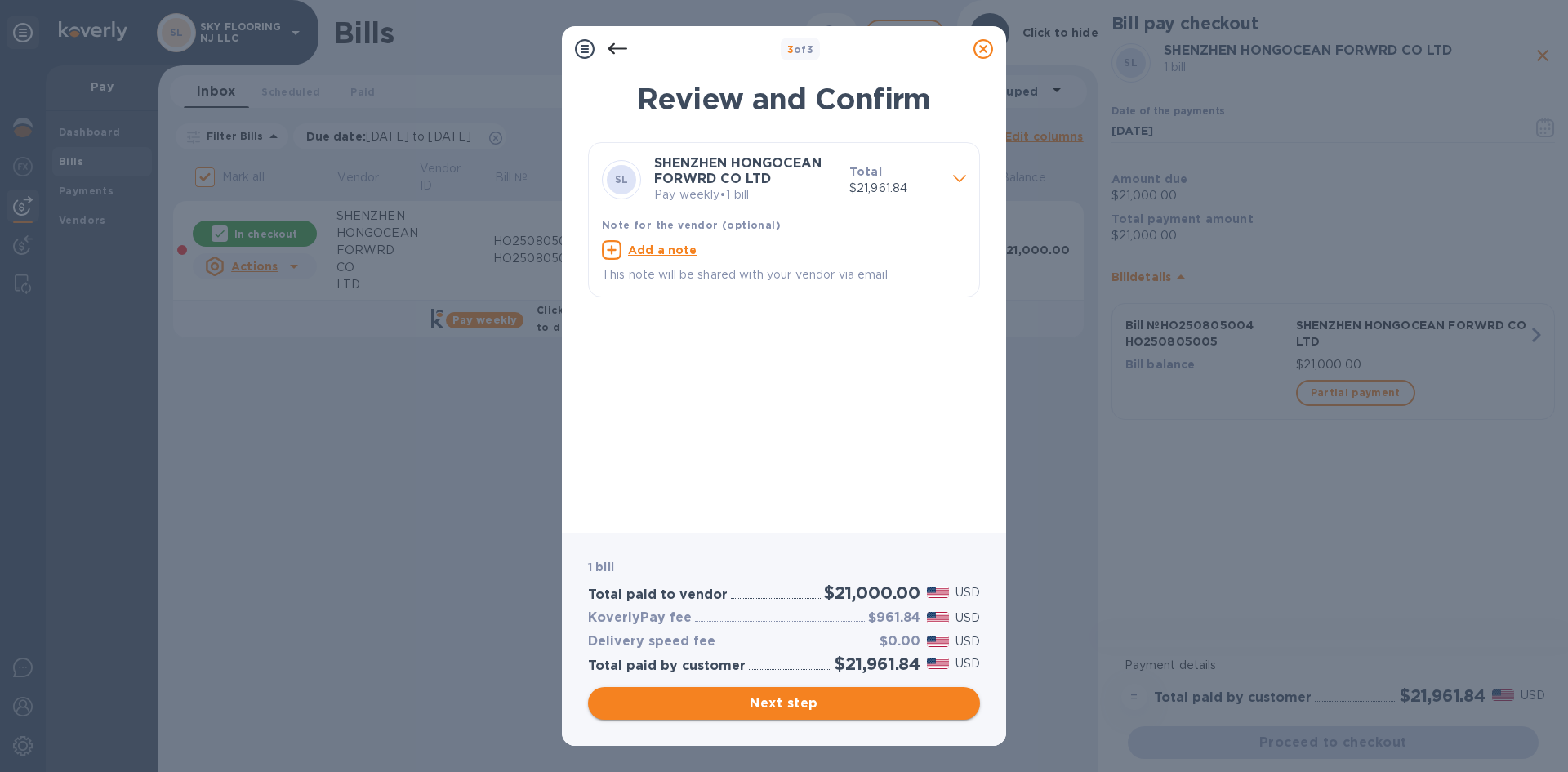
click at [806, 709] on span "Next step" at bounding box center [784, 703] width 366 height 20
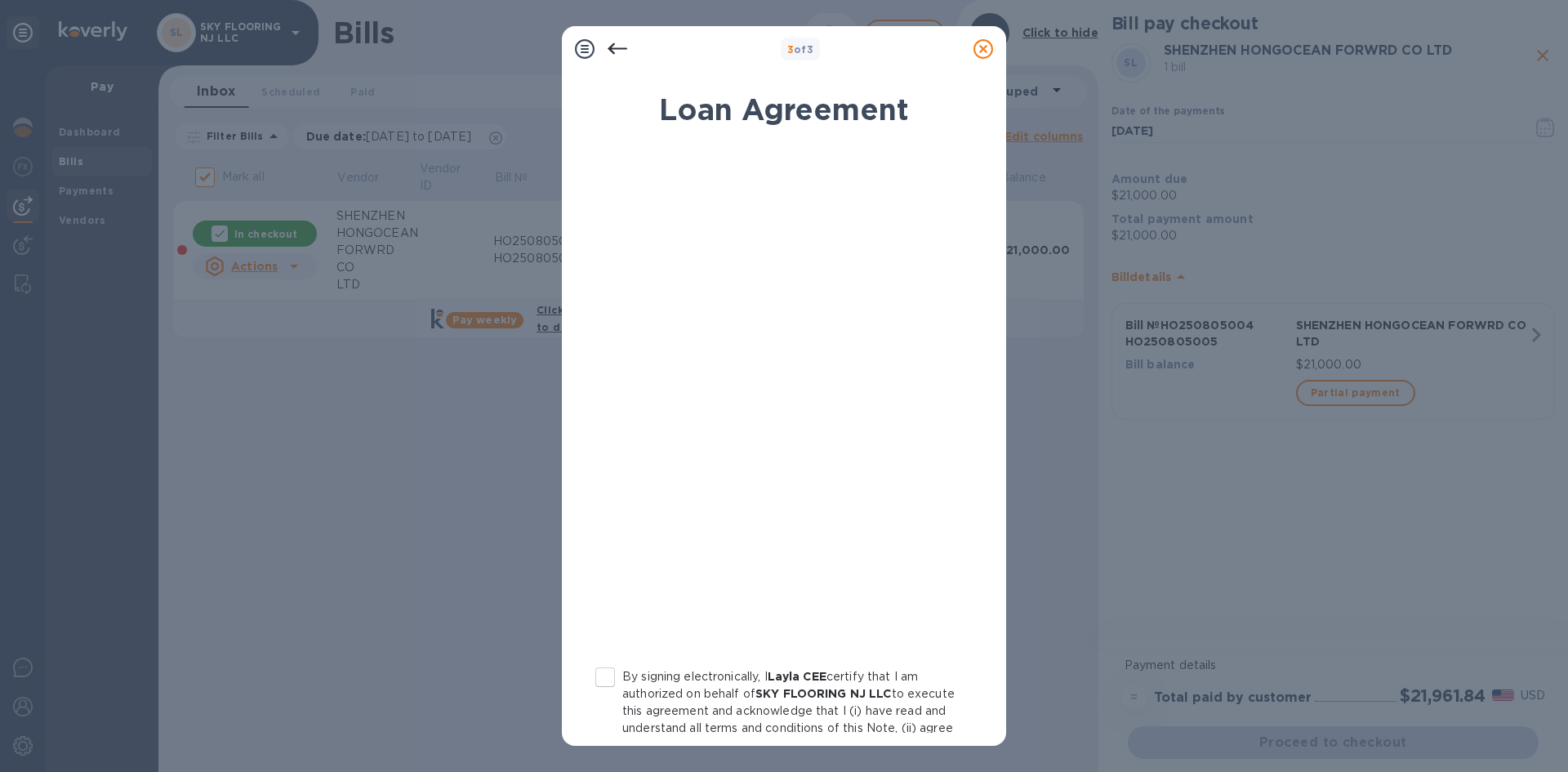
click at [600, 677] on input "By signing electronically, I Layla CEE certify that I am authorized on behalf o…" at bounding box center [605, 677] width 35 height 35
checkbox input "true"
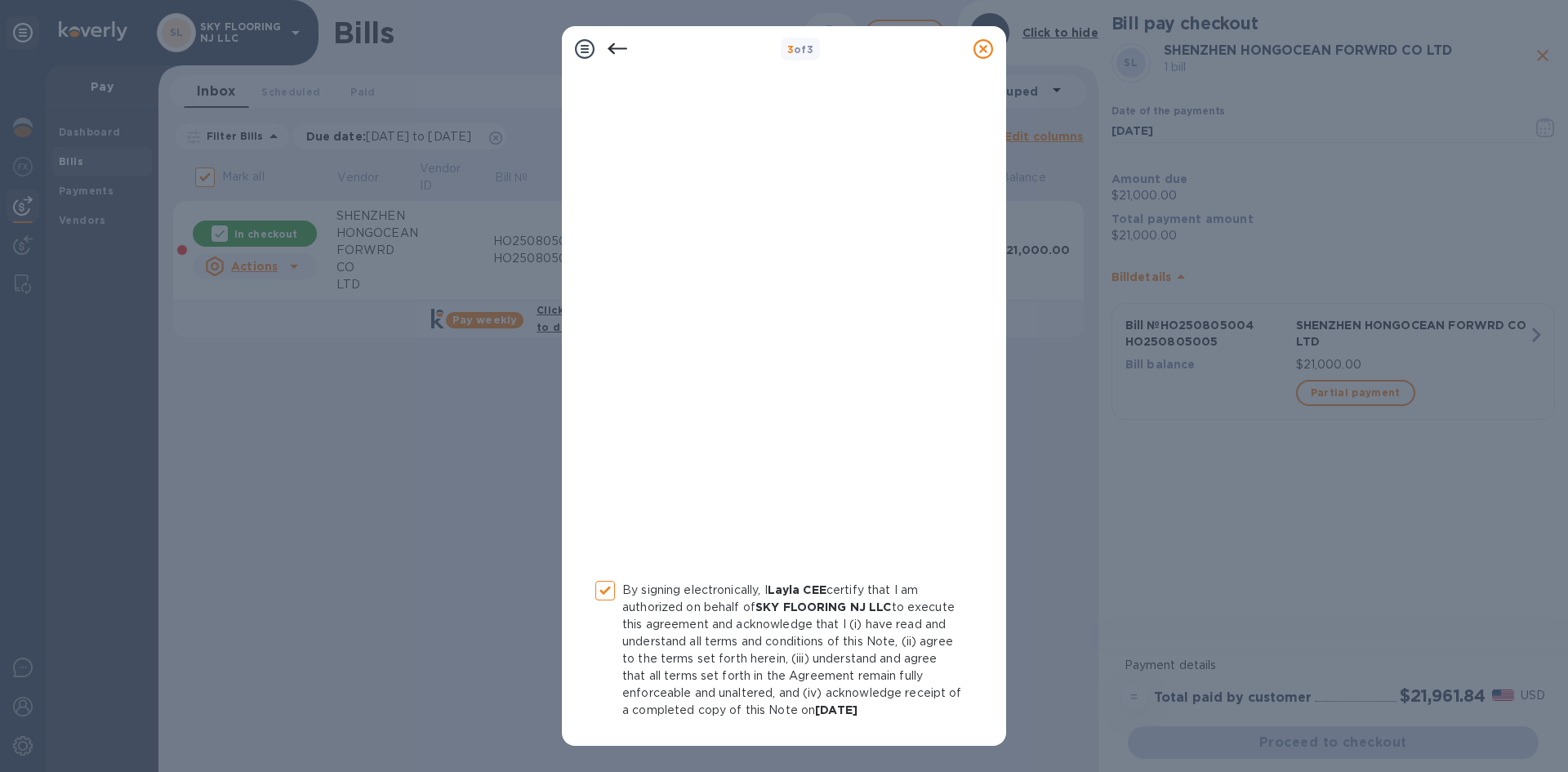
scroll to position [158, 0]
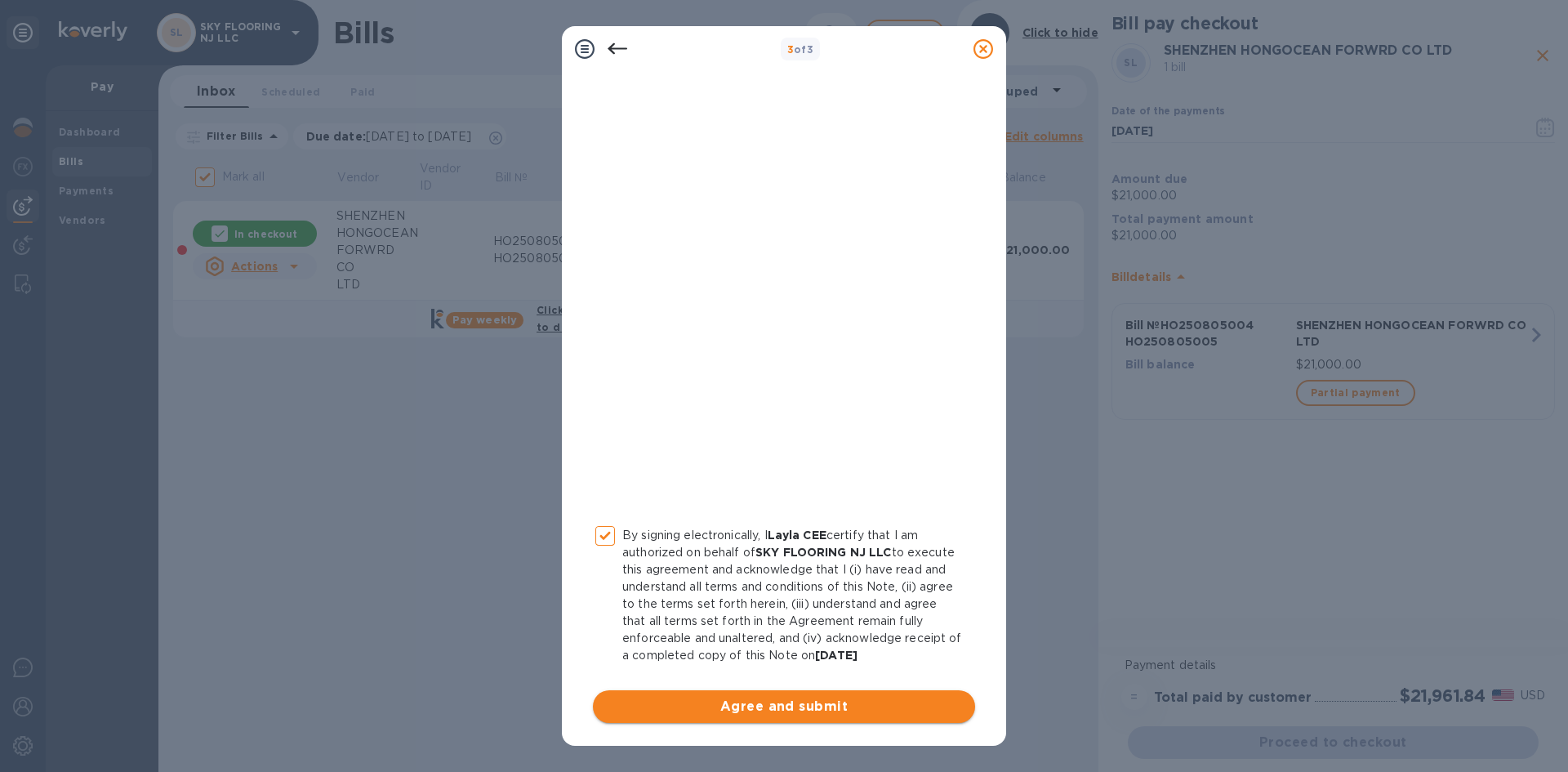
click at [742, 691] on button "Agree and submit" at bounding box center [784, 706] width 383 height 33
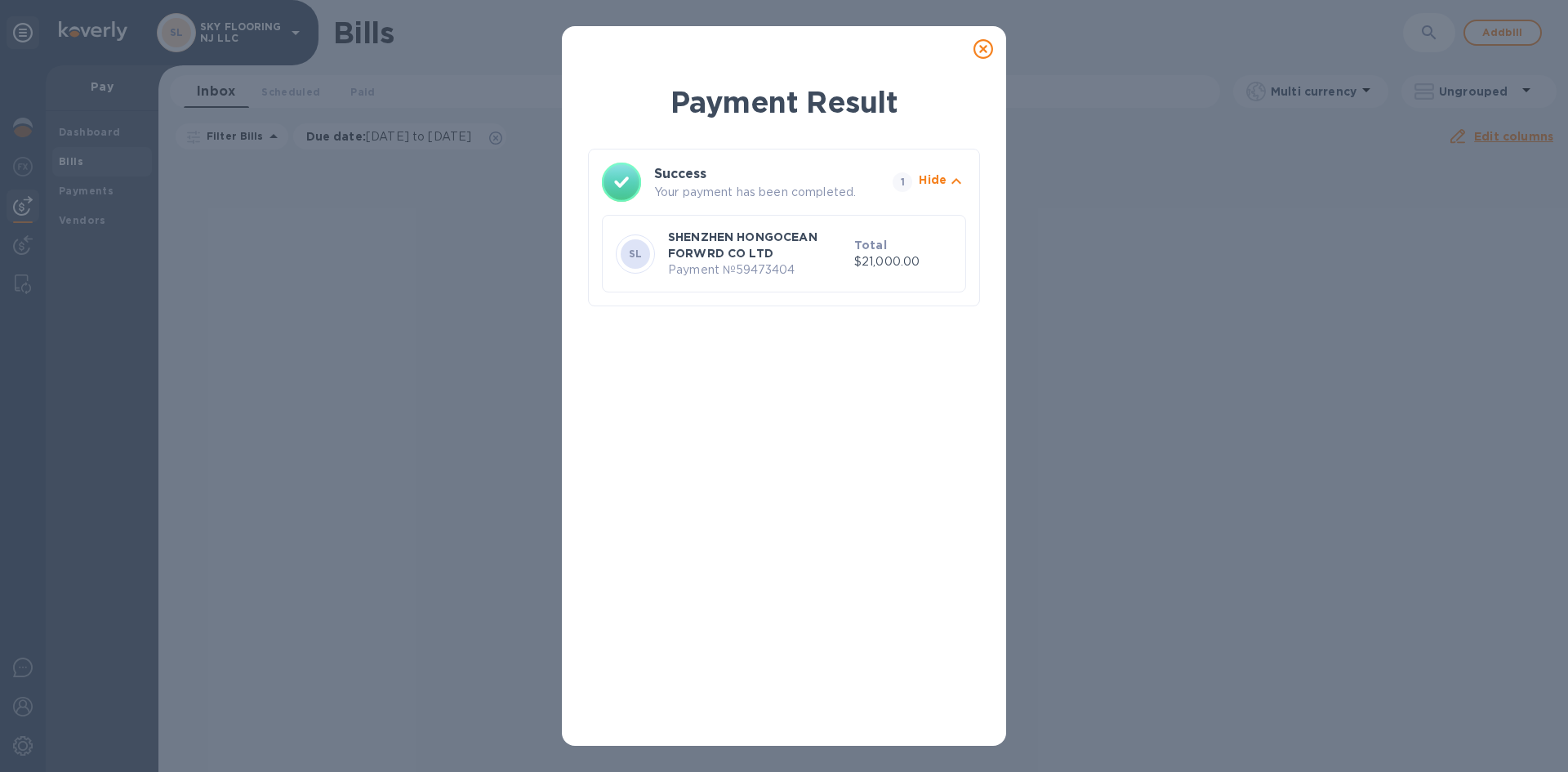
click at [989, 44] on icon at bounding box center [984, 49] width 20 height 20
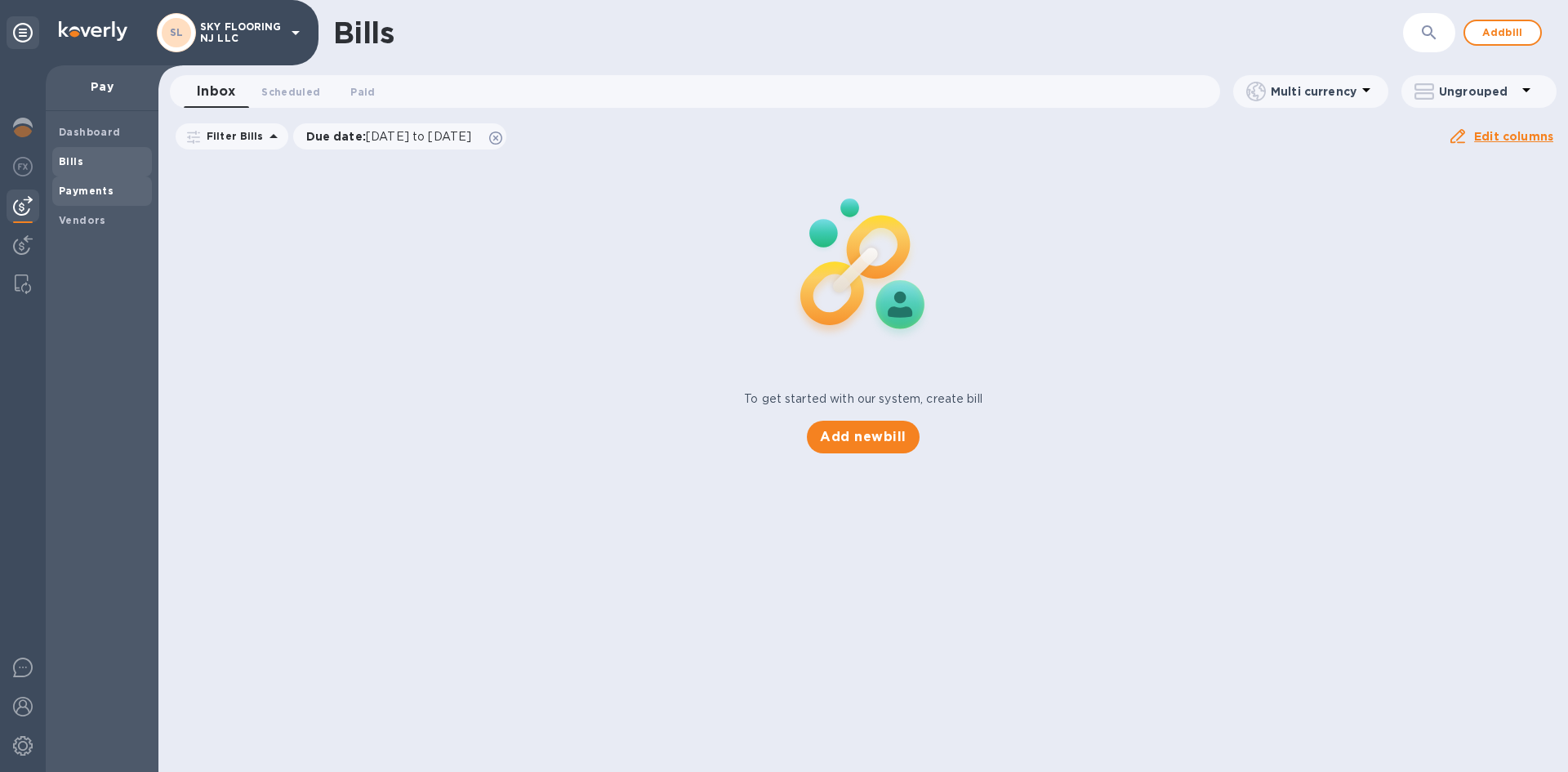
click at [90, 191] on b "Payments" at bounding box center [85, 191] width 55 height 12
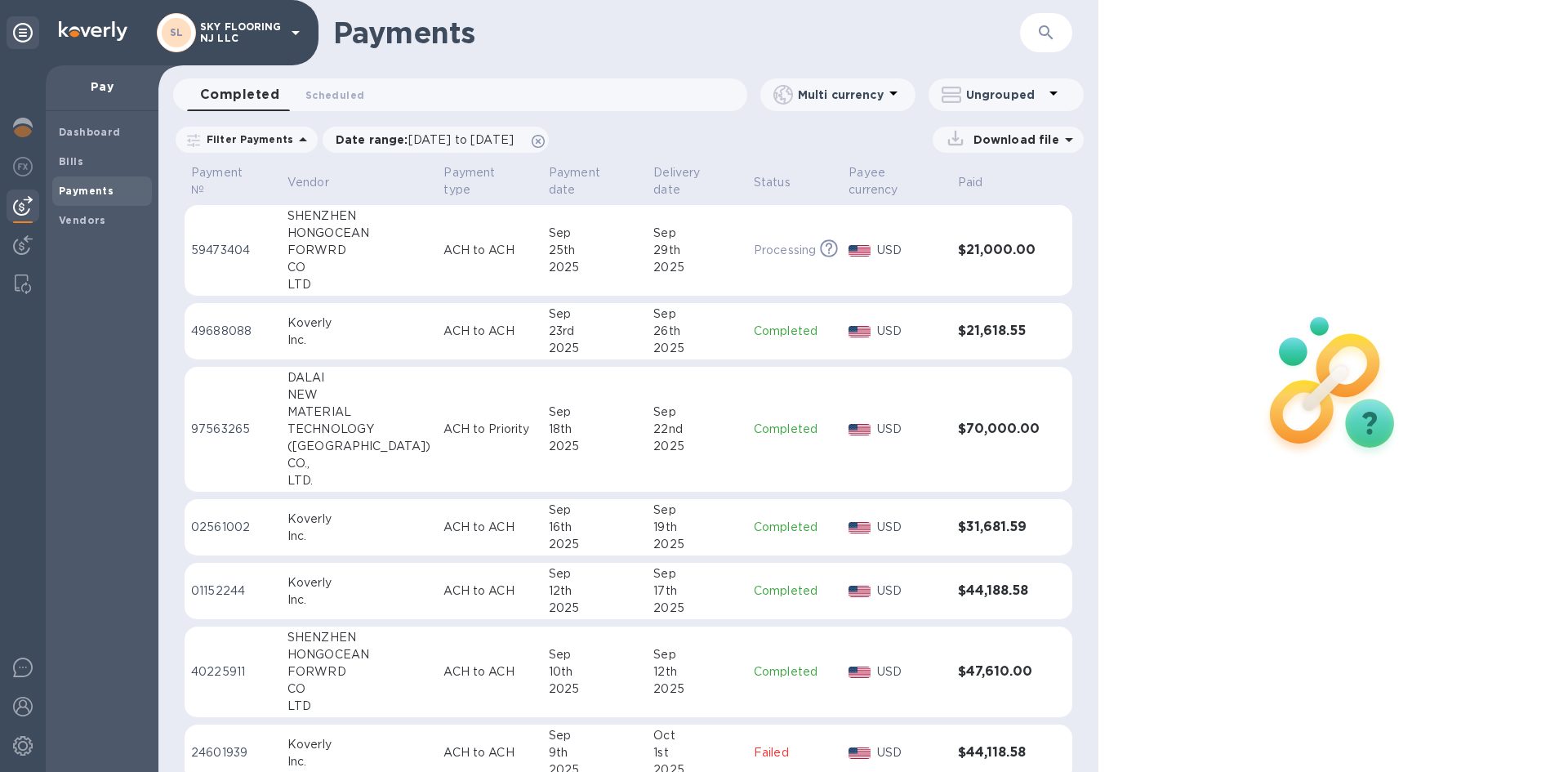
click at [654, 259] on div "2025" at bounding box center [698, 267] width 87 height 17
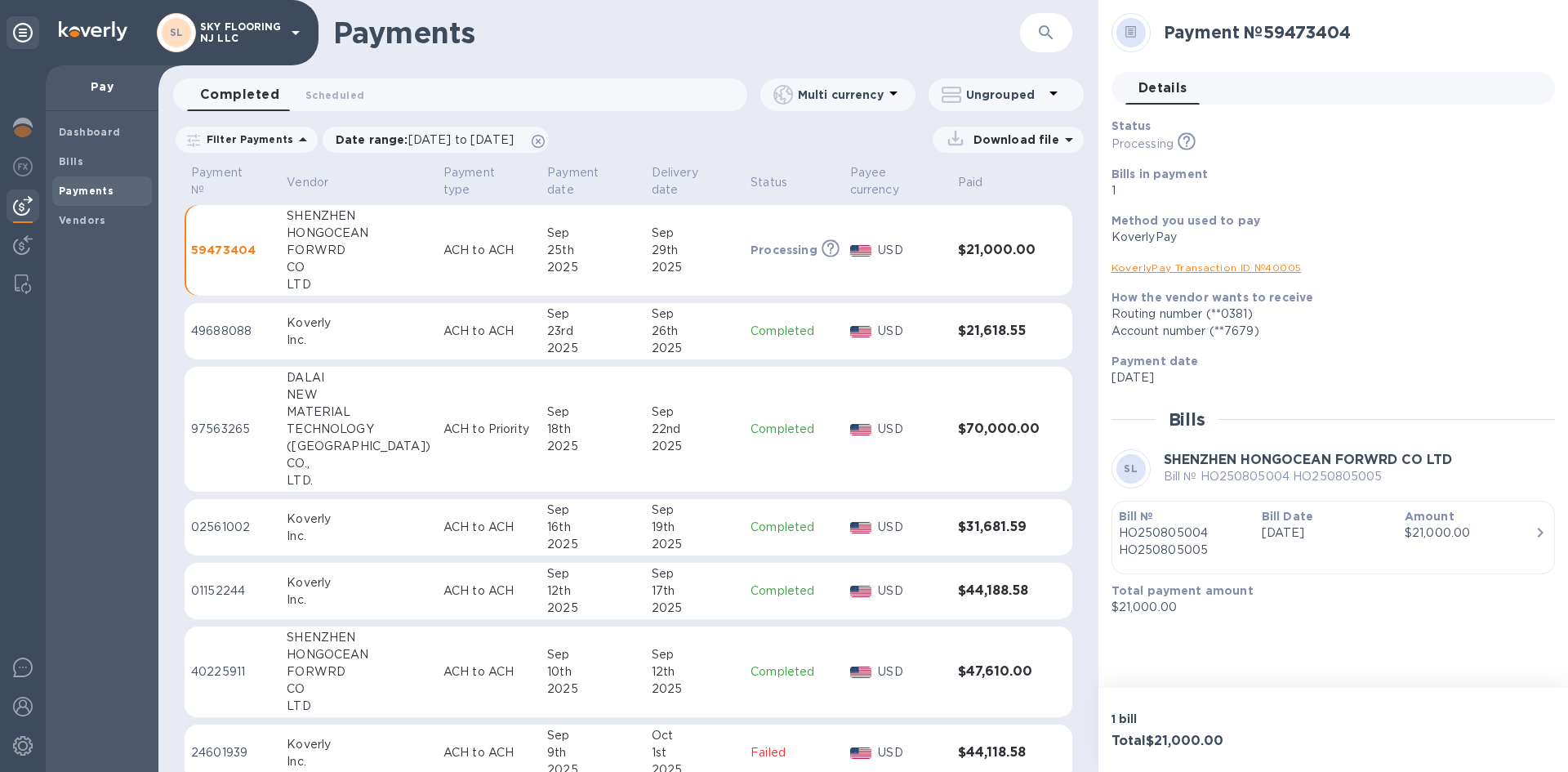
click at [652, 259] on div "2025" at bounding box center [695, 267] width 86 height 17
drag, startPoint x: 1200, startPoint y: 477, endPoint x: 1423, endPoint y: 483, distance: 223.1
click at [1423, 483] on p "Bill № HO250805004 HO250805005" at bounding box center [1308, 476] width 288 height 17
copy p "HO250805004 HO250805005"
